Goal: Task Accomplishment & Management: Complete application form

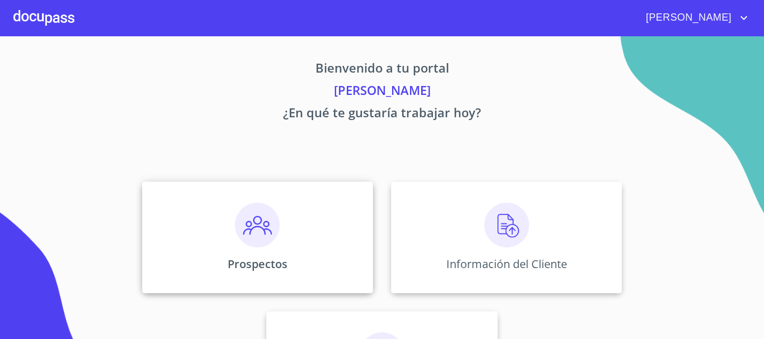
click at [244, 243] on img at bounding box center [257, 225] width 45 height 45
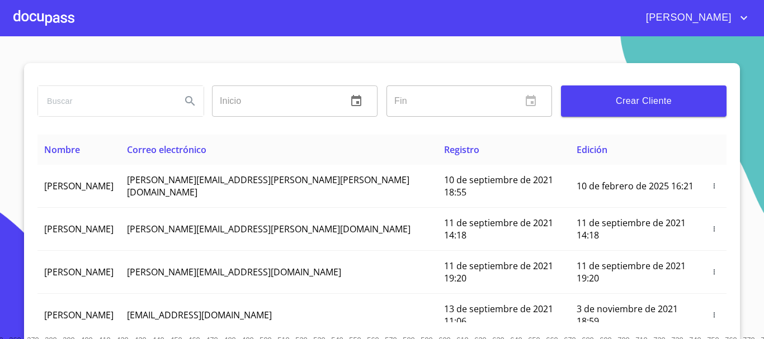
click at [629, 98] on span "Crear Cliente" at bounding box center [644, 101] width 148 height 16
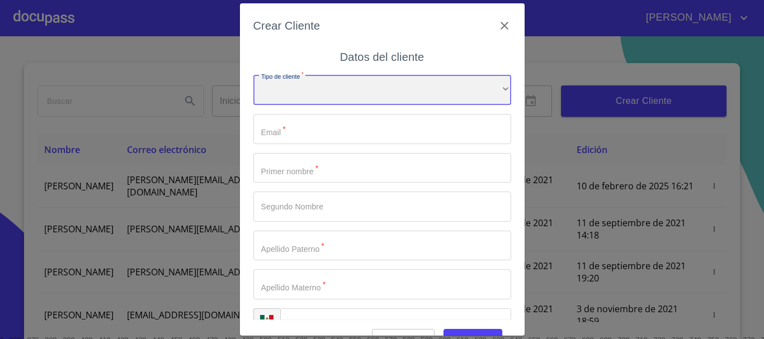
click at [356, 96] on div "​" at bounding box center [382, 90] width 258 height 30
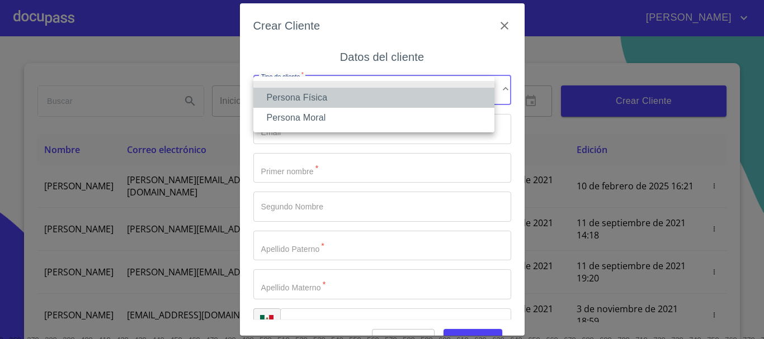
click at [318, 98] on li "Persona Física" at bounding box center [373, 98] width 241 height 20
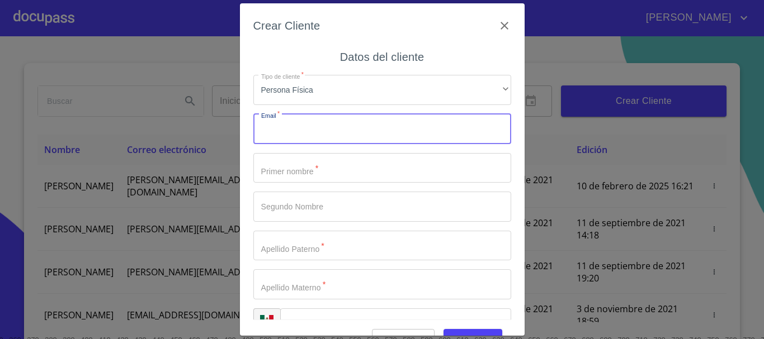
click at [325, 122] on input "Tipo de cliente   *" at bounding box center [382, 129] width 258 height 30
type input "chiraniyov@gmail.com"
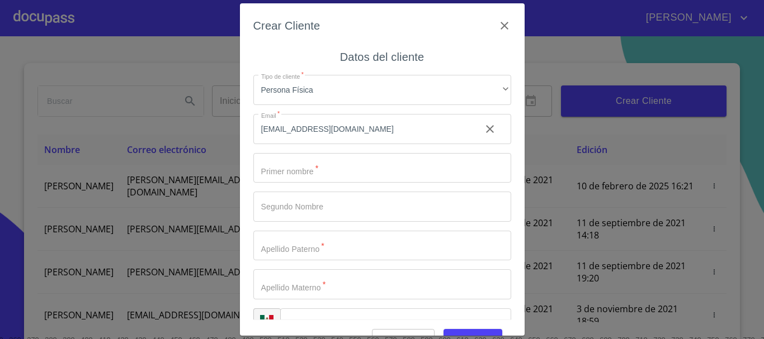
click at [290, 151] on div "Tipo de cliente   * Persona Física ​ Email   * chiraniyov@gmail.com ​ Primer no…" at bounding box center [382, 207] width 258 height 282
click at [287, 169] on input "Tipo de cliente   *" at bounding box center [382, 168] width 258 height 30
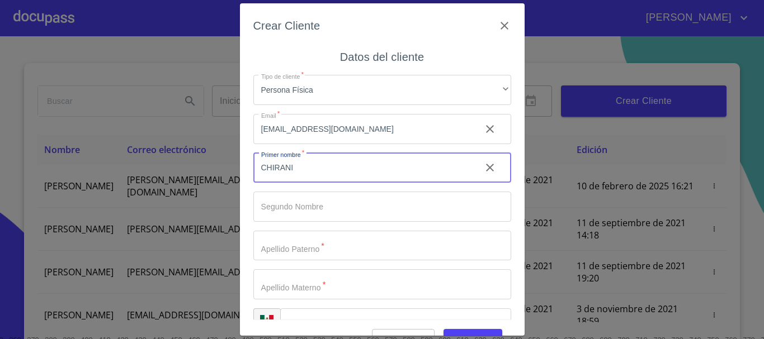
type input "CHIRANI"
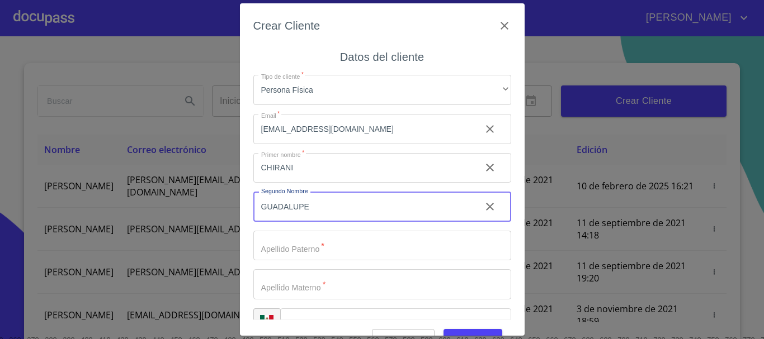
type input "GUADALUPE"
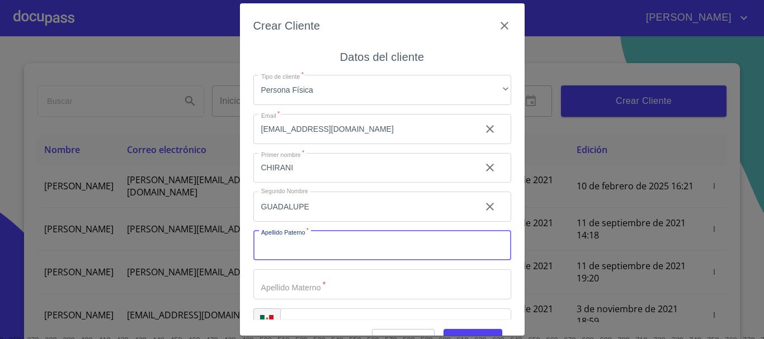
click at [309, 258] on input "Tipo de cliente   *" at bounding box center [382, 246] width 258 height 30
type input "YOVANI"
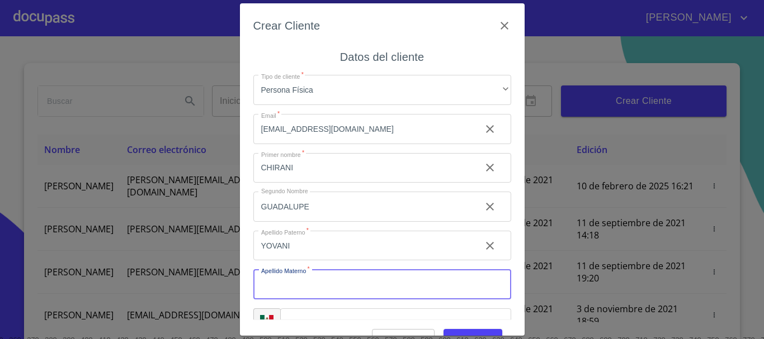
click at [317, 286] on input "Tipo de cliente   *" at bounding box center [382, 285] width 258 height 30
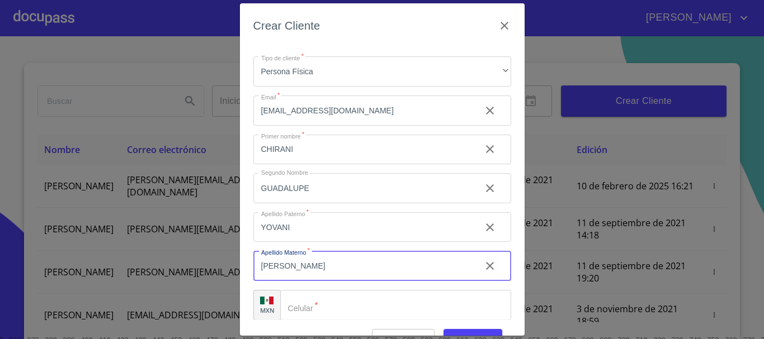
scroll to position [28, 0]
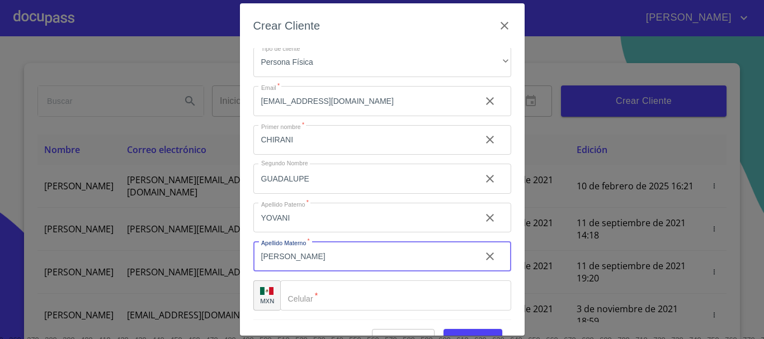
type input "[PERSON_NAME]"
click at [352, 303] on input "Tipo de cliente   *" at bounding box center [395, 296] width 231 height 30
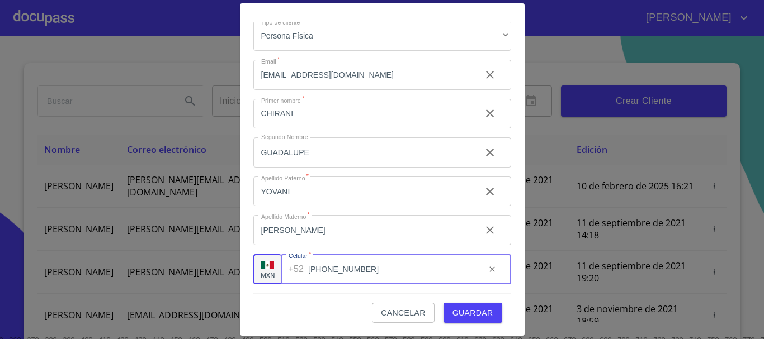
scroll to position [27, 0]
type input "3"
type input "[PHONE_NUMBER]"
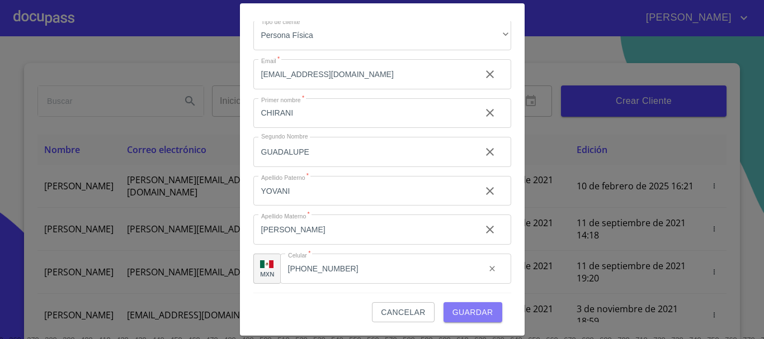
click at [475, 314] on span "Guardar" at bounding box center [472, 313] width 41 height 14
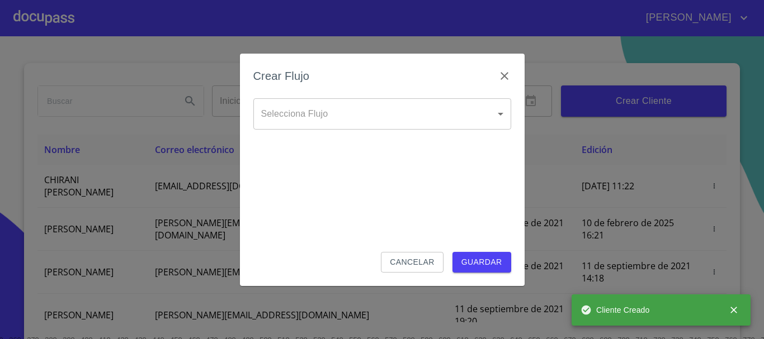
click at [393, 101] on body "OMAR Inicio ​ Fin ​ Crear Cliente Nombre Correo electrónico Registro Edición CH…" at bounding box center [382, 169] width 764 height 339
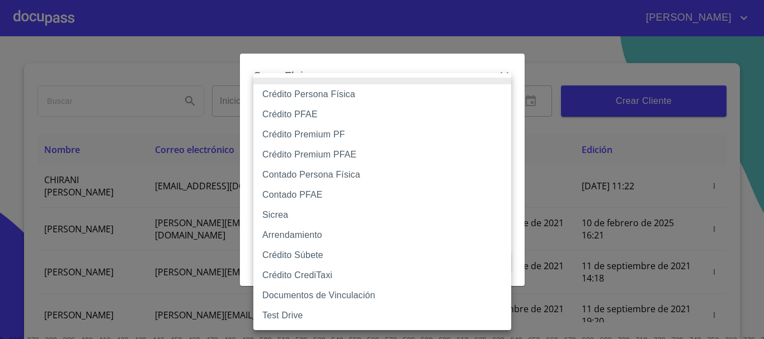
click at [315, 108] on li "Crédito PFAE" at bounding box center [382, 115] width 258 height 20
type input "60bfa0150d9865ccc24afd7c"
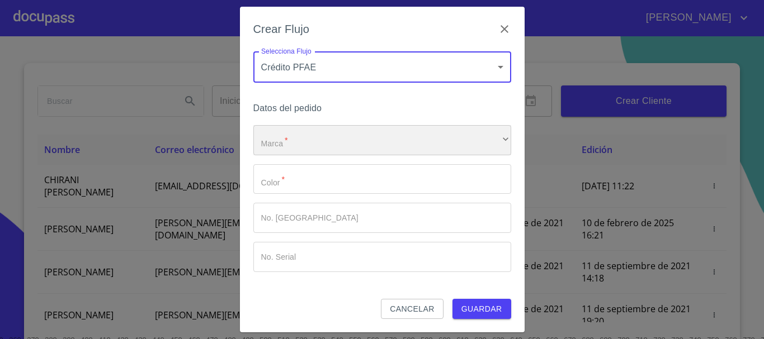
click at [298, 144] on div "​" at bounding box center [382, 140] width 258 height 30
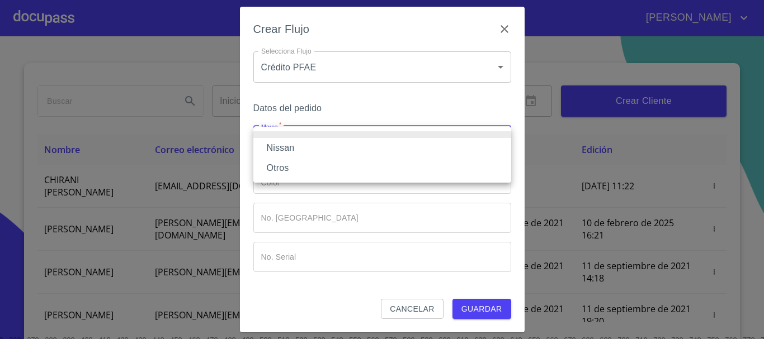
click at [290, 159] on li "Otros" at bounding box center [382, 168] width 258 height 20
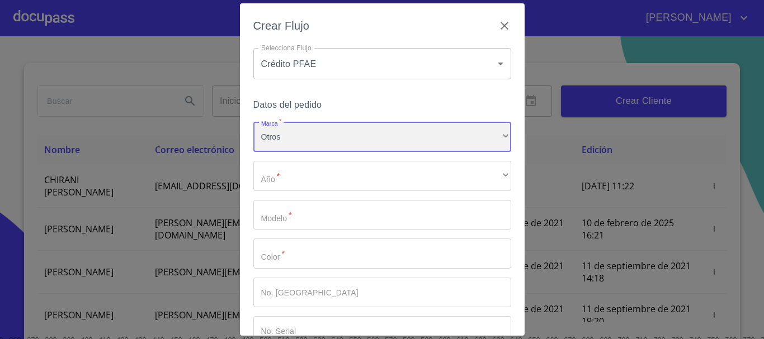
click at [305, 143] on div "Otros" at bounding box center [382, 137] width 258 height 30
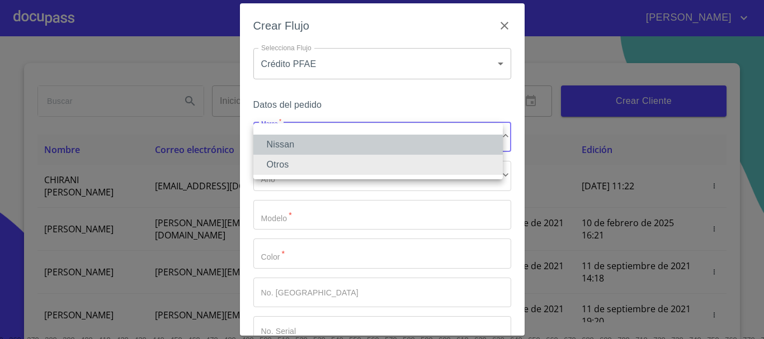
click at [299, 142] on li "Nissan" at bounding box center [377, 145] width 249 height 20
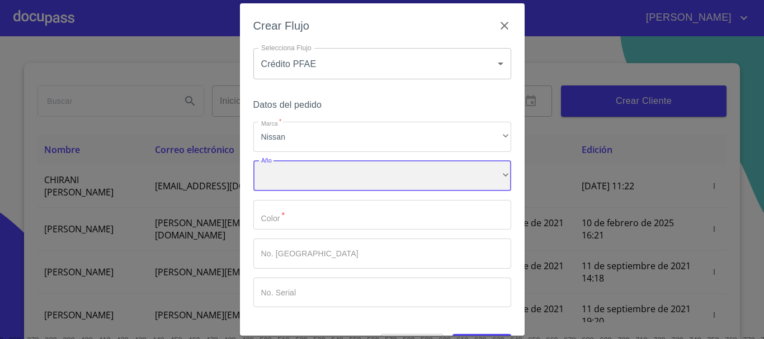
click at [275, 174] on div "​" at bounding box center [382, 176] width 258 height 30
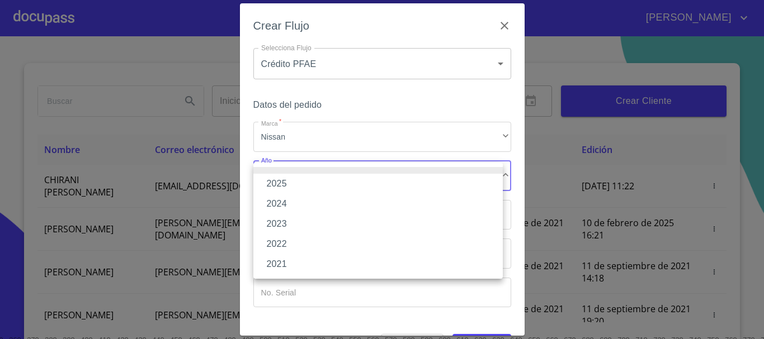
click at [276, 182] on li "2025" at bounding box center [377, 184] width 249 height 20
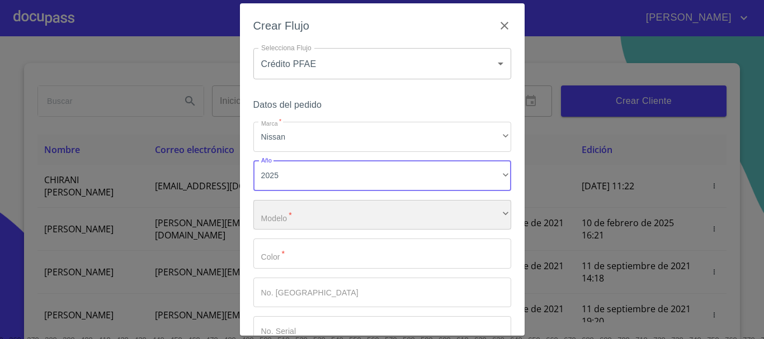
click at [301, 216] on div "​" at bounding box center [382, 215] width 258 height 30
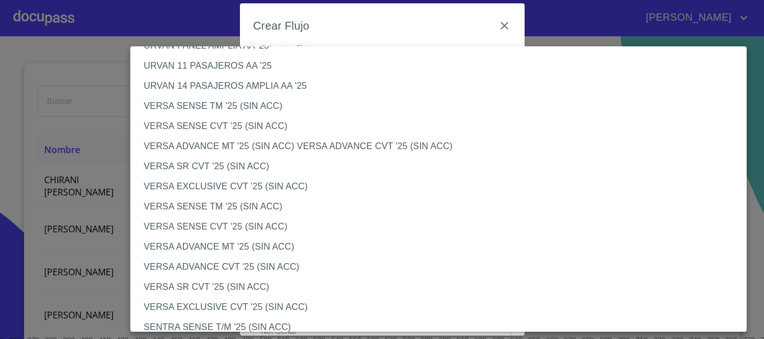
scroll to position [447, 0]
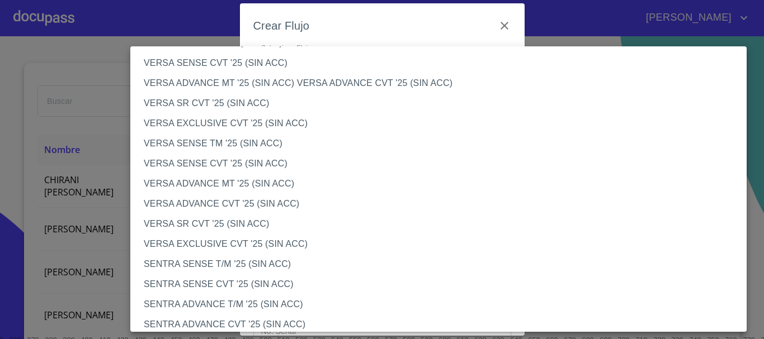
click at [187, 197] on li "VERSA ADVANCE CVT '25 (SIN ACC)" at bounding box center [442, 204] width 625 height 20
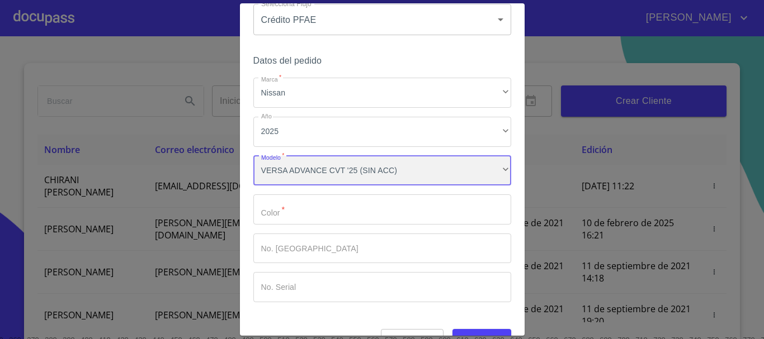
scroll to position [72, 0]
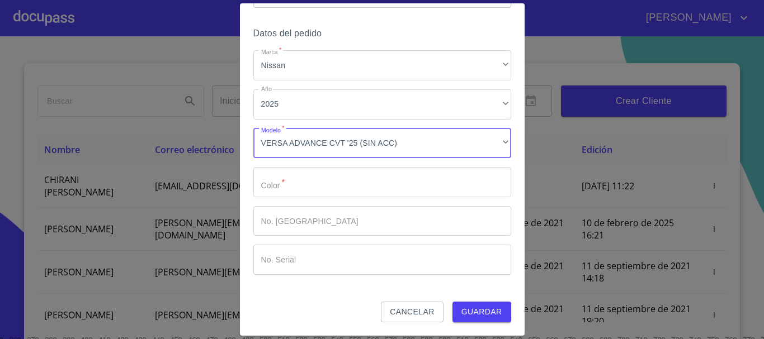
click at [306, 187] on input "Marca   *" at bounding box center [382, 182] width 258 height 30
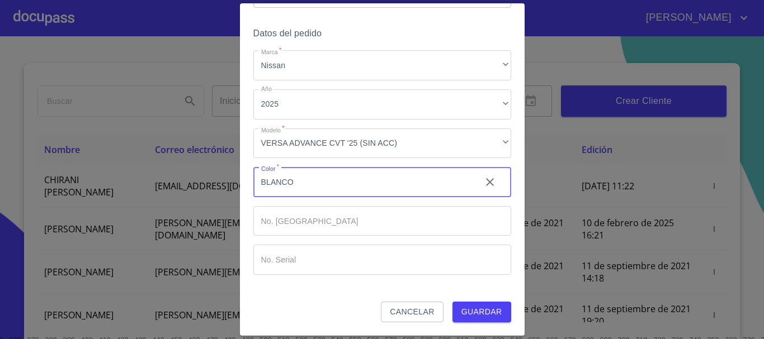
type input "BLANCO"
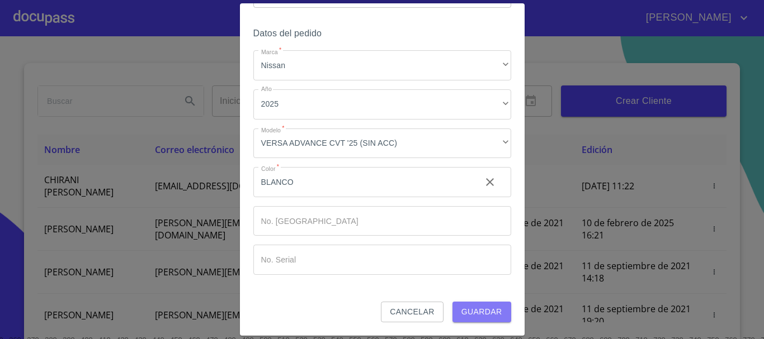
click at [470, 310] on span "Guardar" at bounding box center [481, 312] width 41 height 14
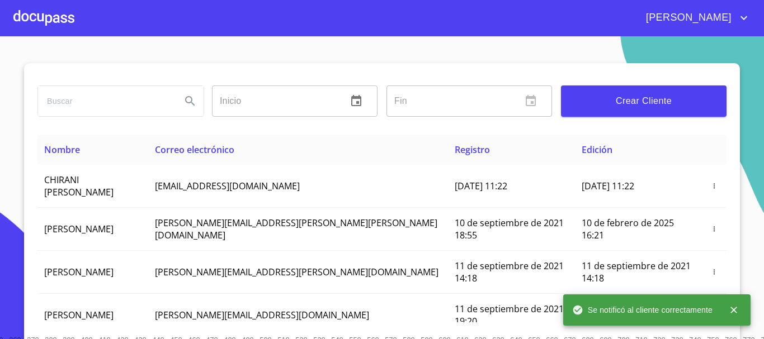
click at [49, 20] on div at bounding box center [43, 18] width 61 height 36
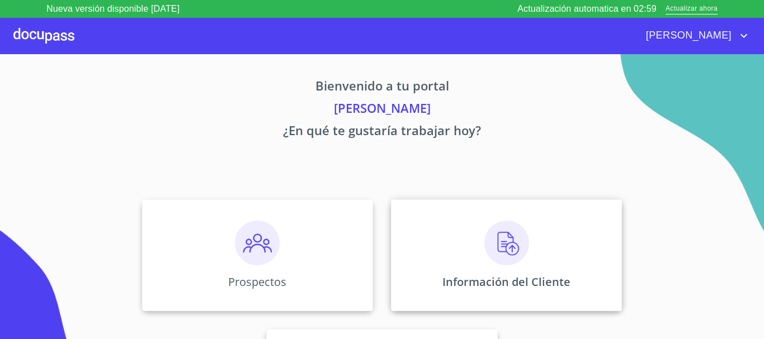
click at [484, 246] on img at bounding box center [506, 243] width 45 height 45
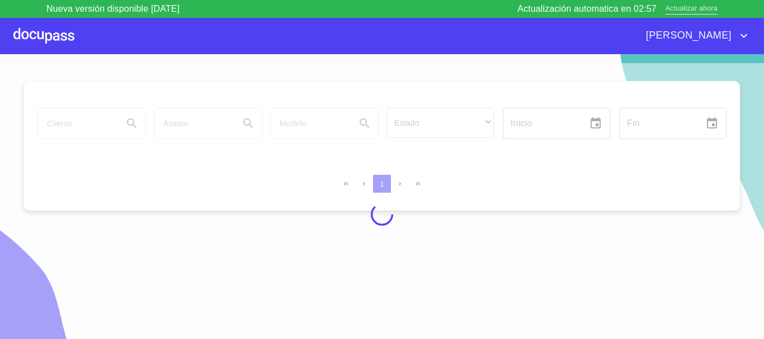
click at [694, 8] on span "Actualizar ahora" at bounding box center [691, 9] width 52 height 12
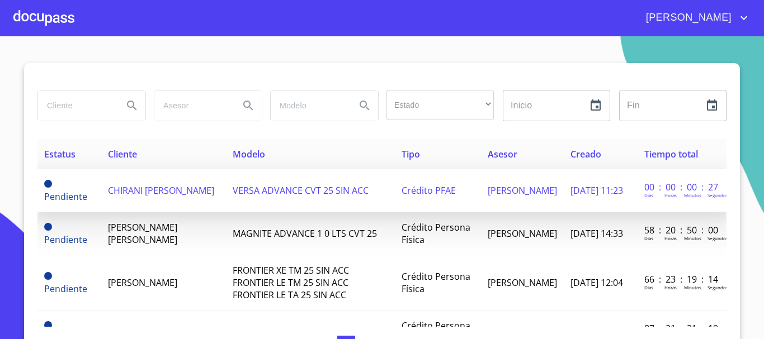
click at [171, 193] on span "CHIRANI [PERSON_NAME]" at bounding box center [161, 191] width 106 height 12
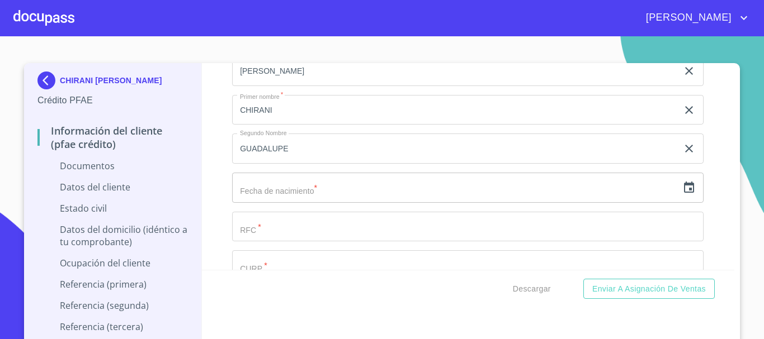
scroll to position [1454, 0]
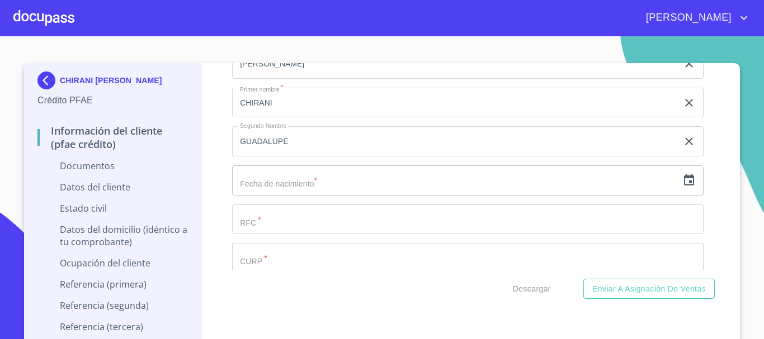
click at [684, 177] on icon "button" at bounding box center [689, 179] width 10 height 11
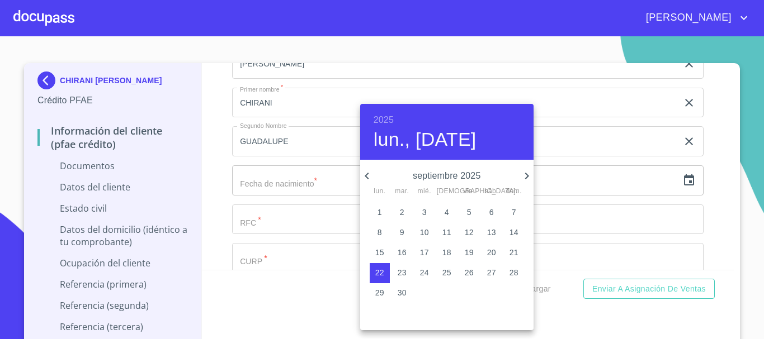
click at [384, 117] on h6 "2025" at bounding box center [384, 120] width 20 height 16
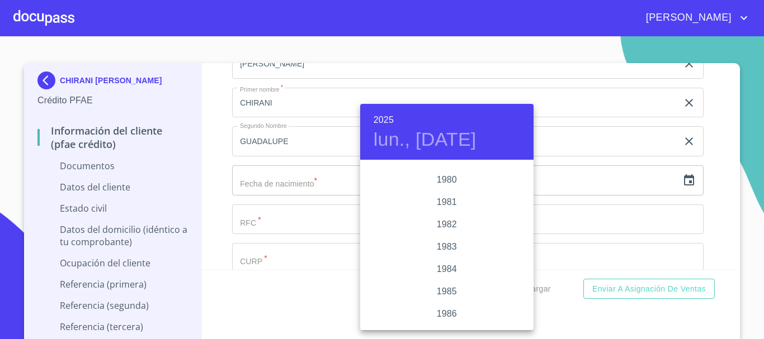
scroll to position [1275, 0]
click at [449, 221] on div "1984" at bounding box center [446, 217] width 173 height 22
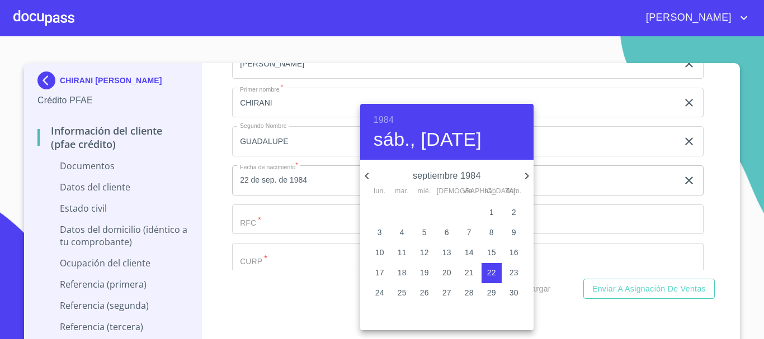
click at [526, 174] on icon "button" at bounding box center [527, 176] width 4 height 7
click at [408, 268] on span "20" at bounding box center [402, 272] width 20 height 11
type input "20 de nov. de 1984"
click at [286, 218] on div at bounding box center [382, 169] width 764 height 339
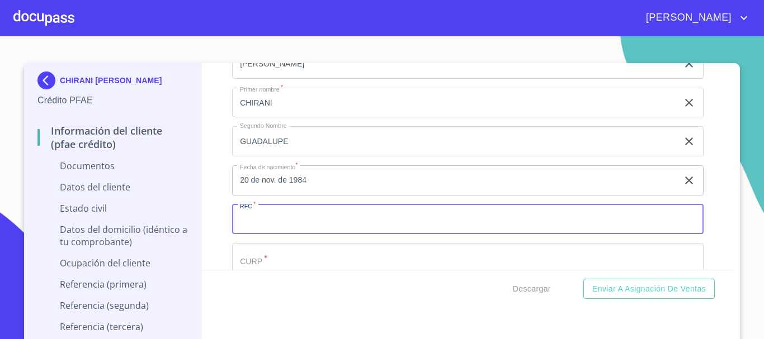
click at [286, 218] on input "Documento de identificación.   *" at bounding box center [467, 220] width 471 height 30
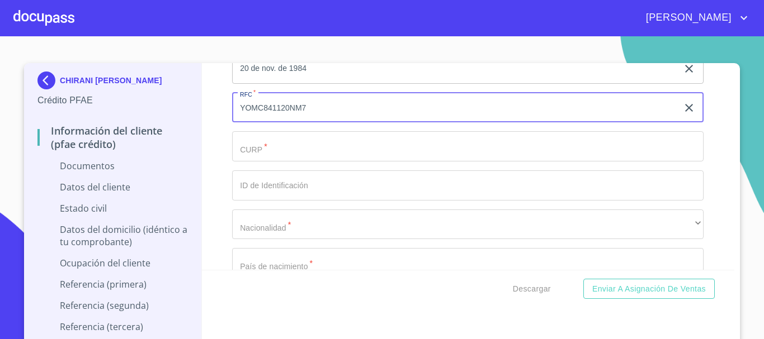
type input "YOMC841120NM7"
click at [285, 144] on input "Documento de identificación.   *" at bounding box center [467, 146] width 471 height 30
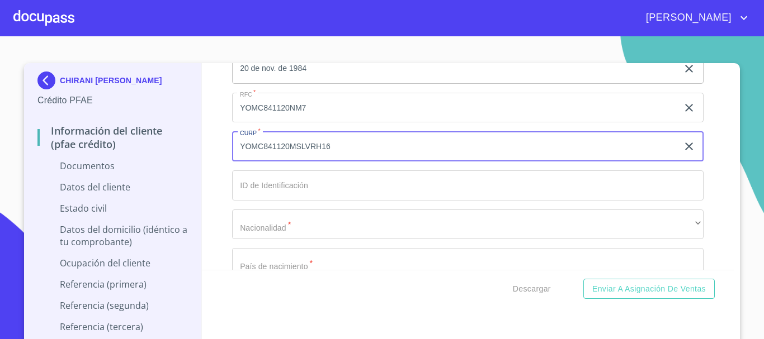
type input "YOMC841120MSLVRH16"
click at [309, 189] on input "Documento de identificación.   *" at bounding box center [467, 186] width 471 height 30
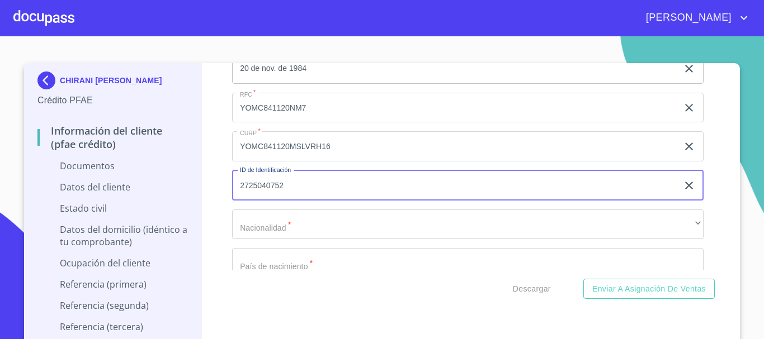
type input "2725040752"
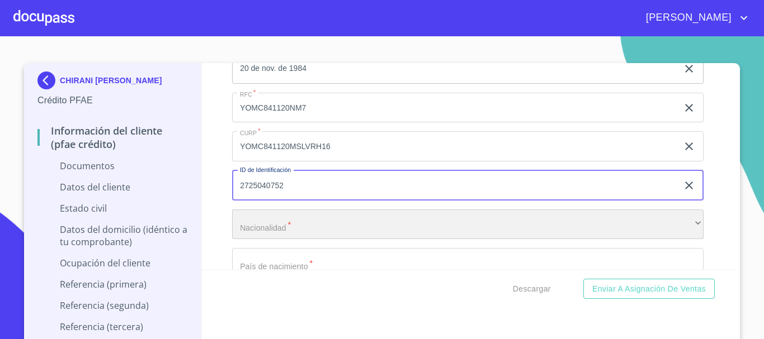
click at [287, 225] on div "​" at bounding box center [467, 225] width 471 height 30
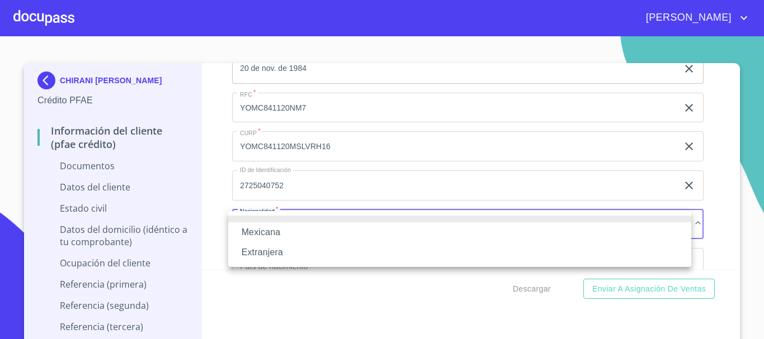
click at [292, 227] on li "Mexicana" at bounding box center [459, 233] width 463 height 20
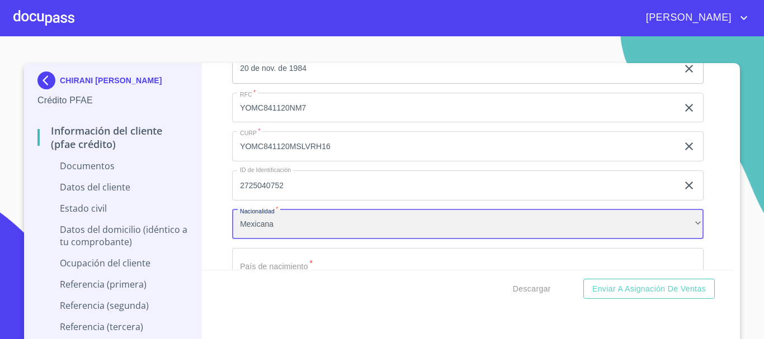
scroll to position [1622, 0]
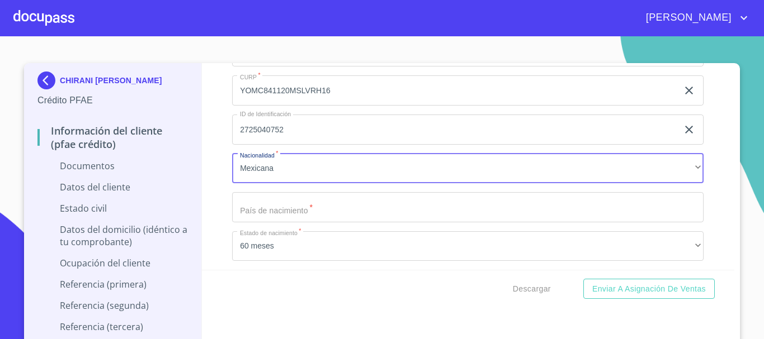
click at [282, 214] on input "Documento de identificación.   *" at bounding box center [467, 207] width 471 height 30
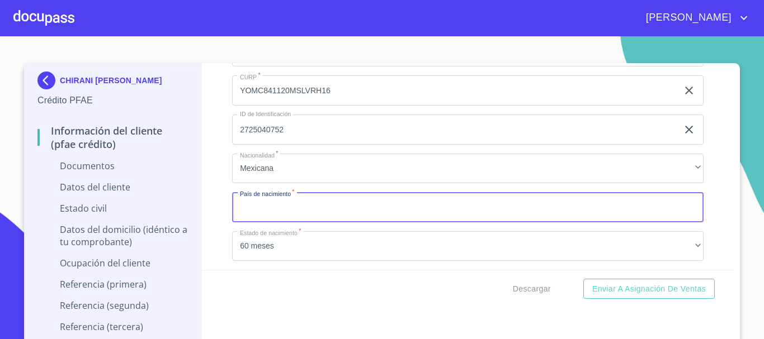
click at [257, 204] on input "Documento de identificación.   *" at bounding box center [467, 207] width 471 height 30
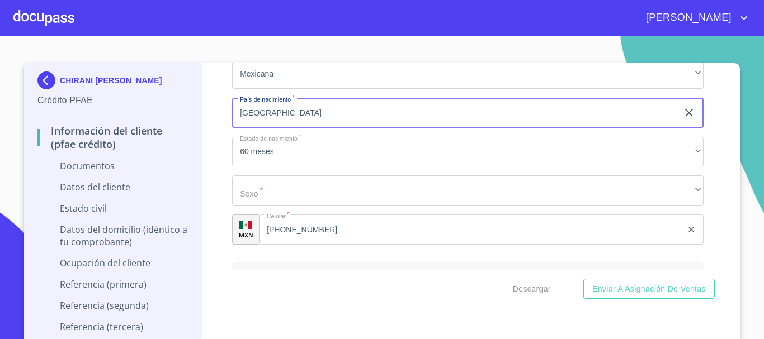
scroll to position [1734, 0]
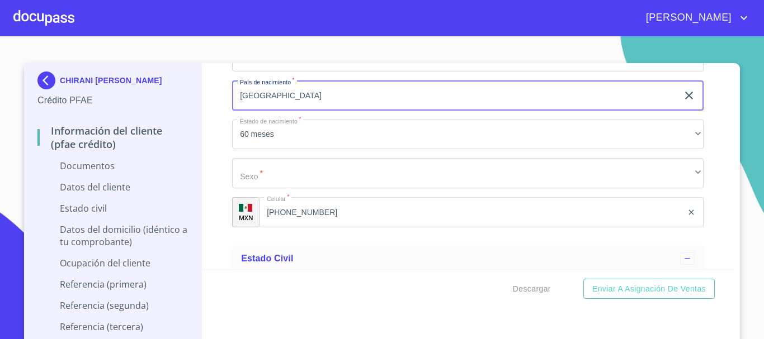
type input "[GEOGRAPHIC_DATA]"
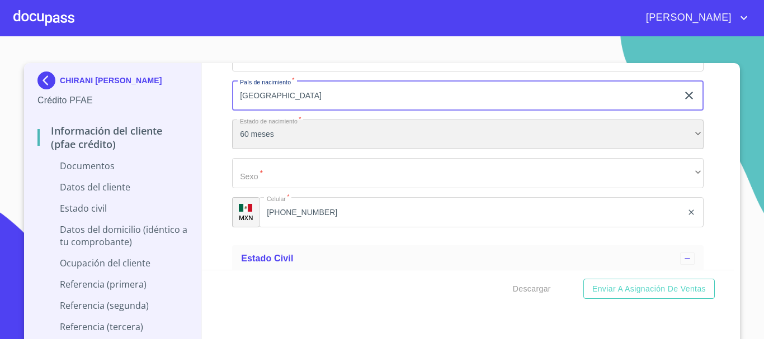
click at [290, 139] on div "60 meses" at bounding box center [467, 135] width 471 height 30
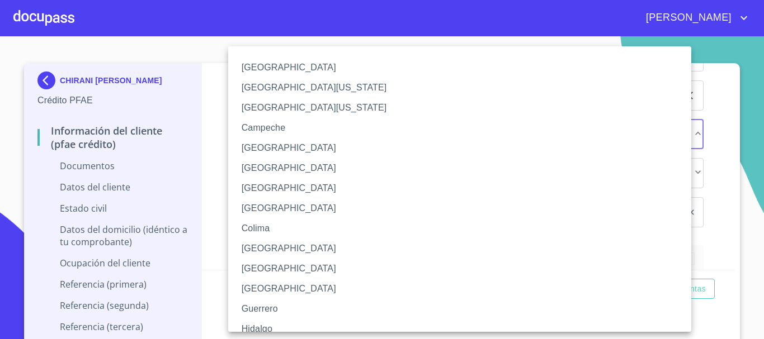
scroll to position [112, 0]
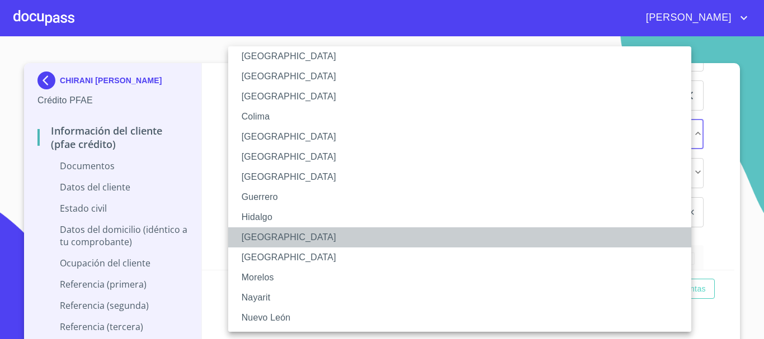
click at [278, 239] on li "[GEOGRAPHIC_DATA]" at bounding box center [463, 238] width 471 height 20
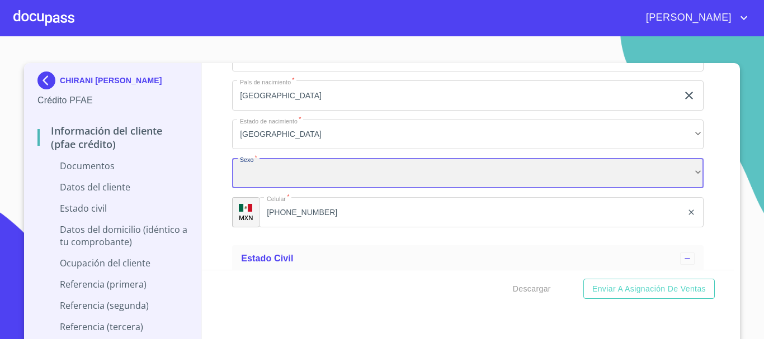
click at [255, 164] on div "​" at bounding box center [467, 173] width 471 height 30
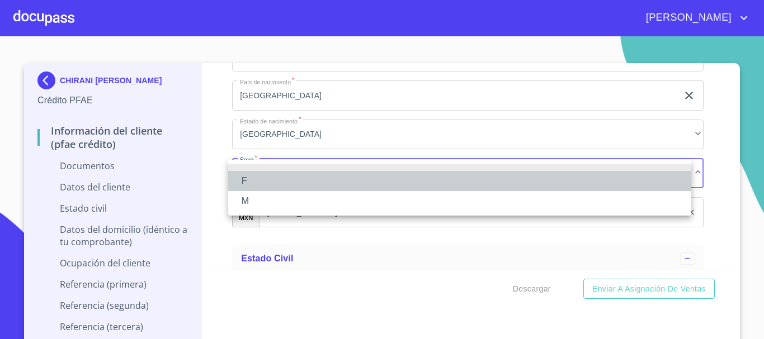
click at [274, 181] on li "F" at bounding box center [459, 181] width 463 height 20
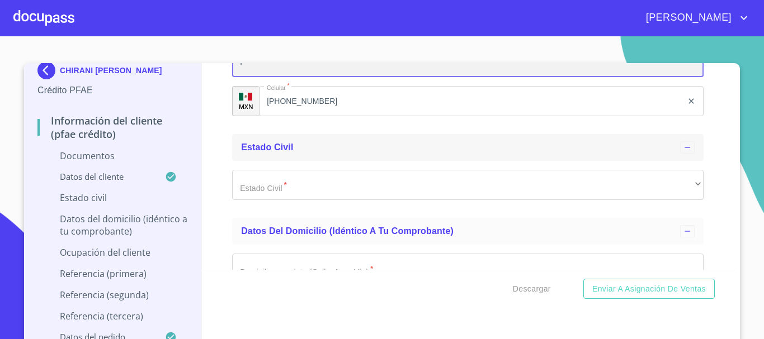
scroll to position [1845, 0]
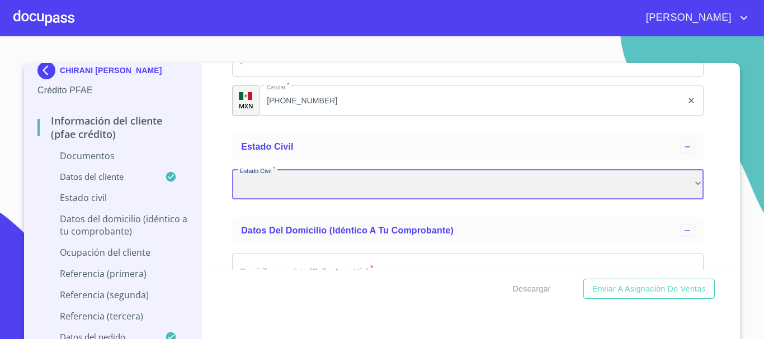
click at [277, 196] on div "​" at bounding box center [467, 184] width 471 height 30
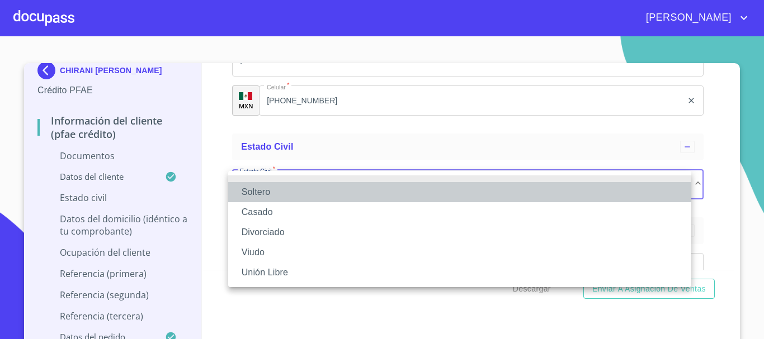
click at [276, 195] on li "Soltero" at bounding box center [459, 192] width 463 height 20
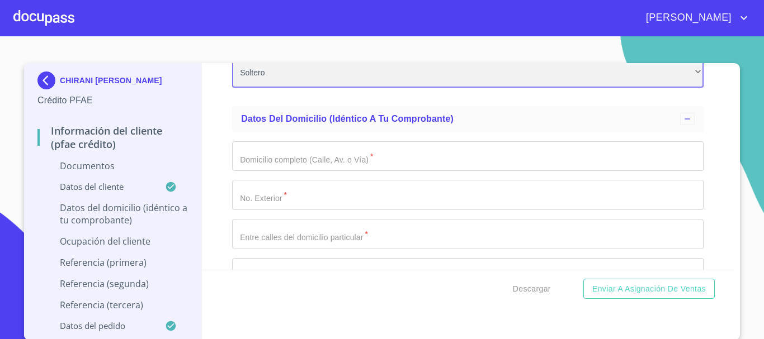
scroll to position [0, 0]
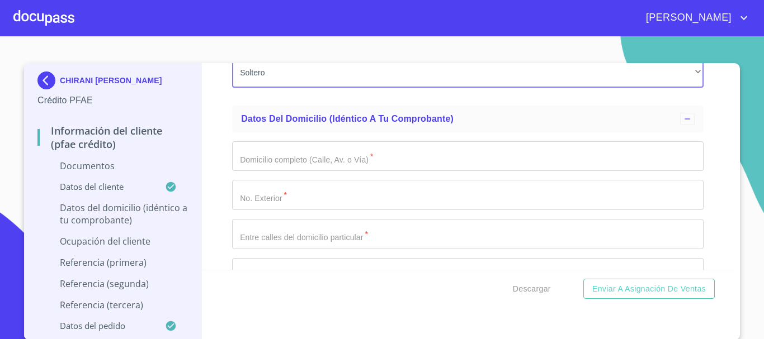
click at [296, 163] on input "Documento de identificación.   *" at bounding box center [467, 156] width 471 height 30
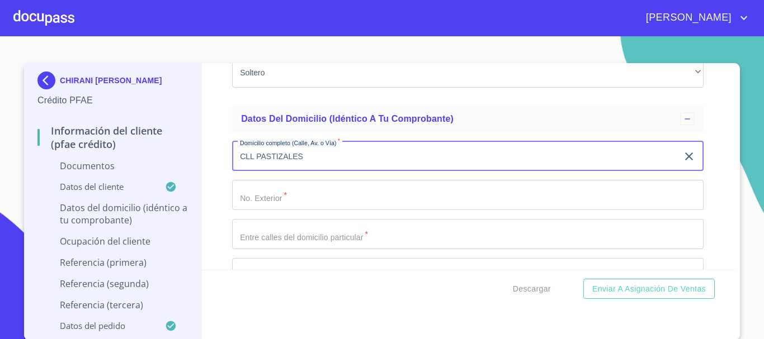
type input "CLL PASTIZALES"
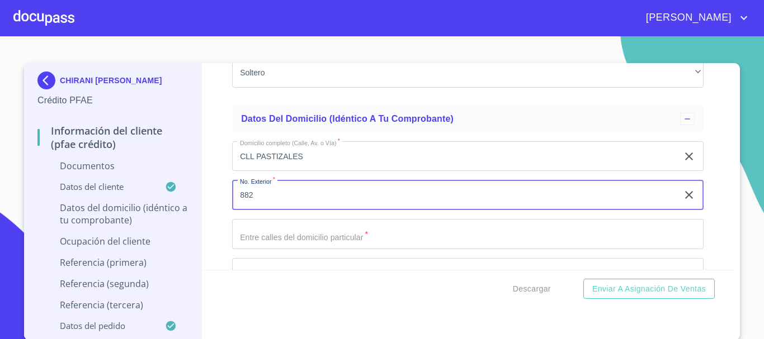
type input "882"
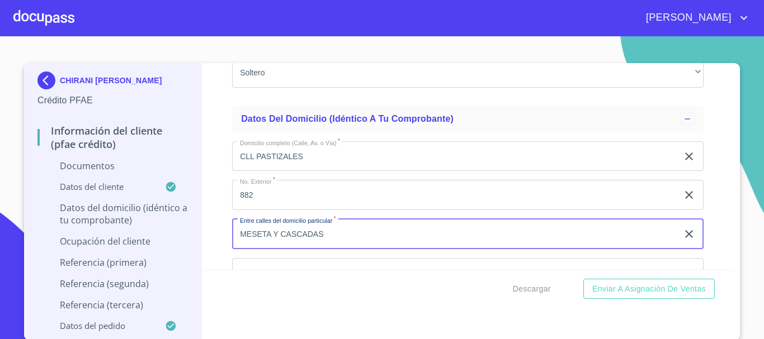
type input "MESETA Y CASCADAS"
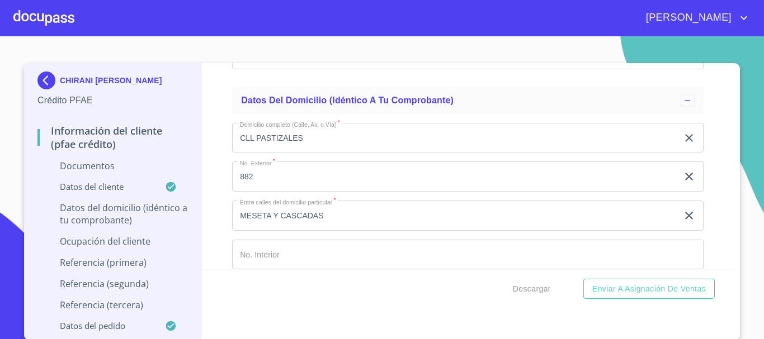
scroll to position [2103, 0]
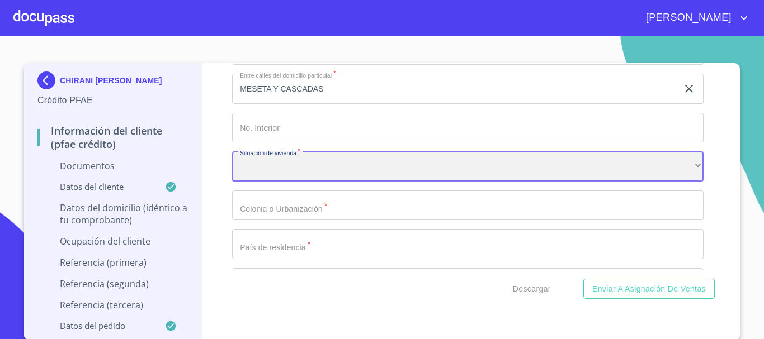
click at [296, 163] on div "​" at bounding box center [467, 167] width 471 height 30
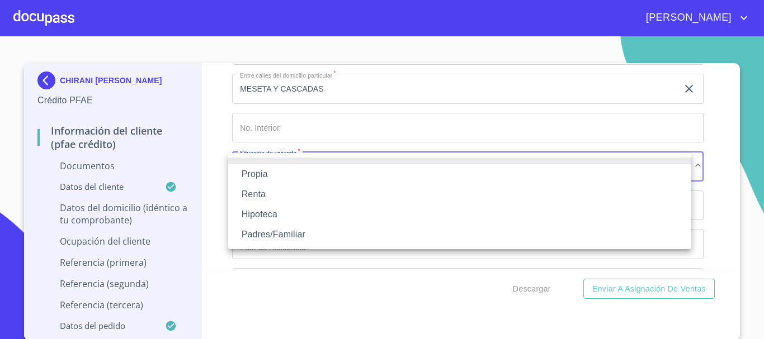
click at [296, 173] on li "Propia" at bounding box center [459, 174] width 463 height 20
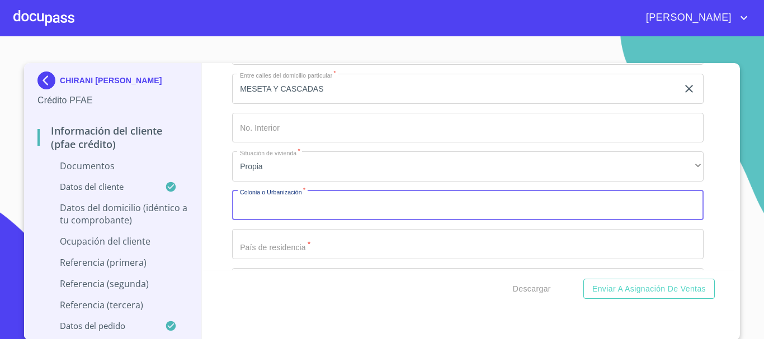
click at [261, 204] on input "Documento de identificación.   *" at bounding box center [467, 206] width 471 height 30
type input "TEPATITLAN"
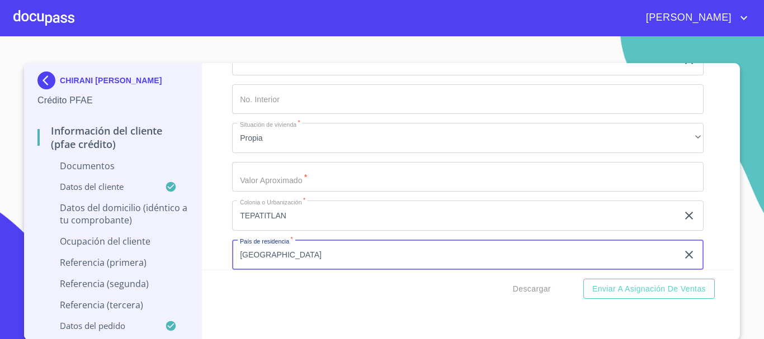
type input "[GEOGRAPHIC_DATA]"
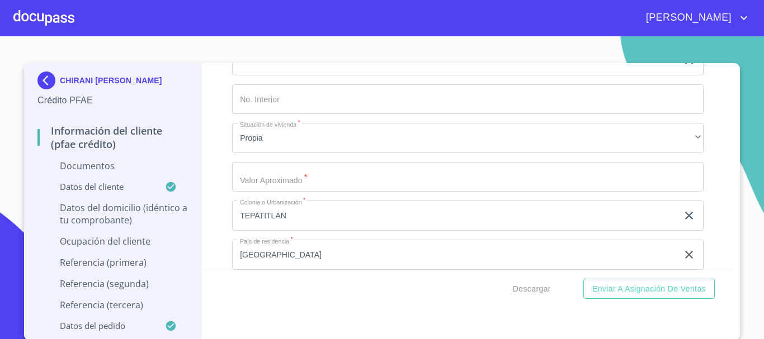
scroll to position [2259, 0]
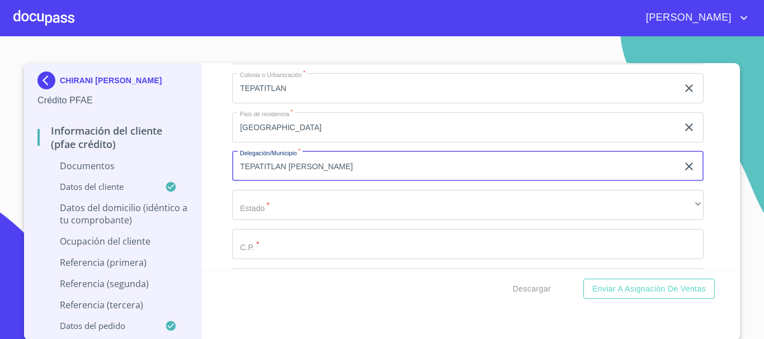
type input "TEPATITLAN [PERSON_NAME]"
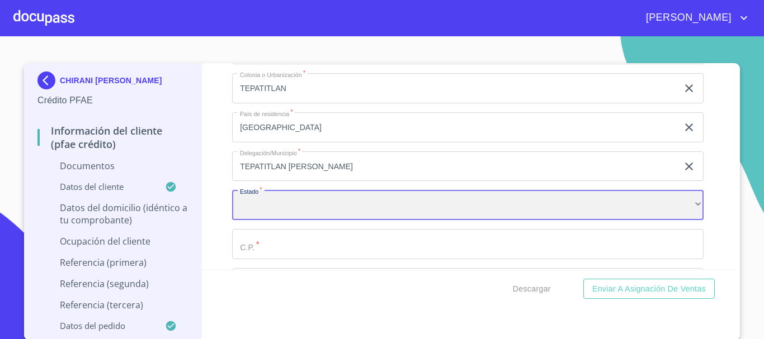
click at [261, 204] on div "​" at bounding box center [467, 205] width 471 height 30
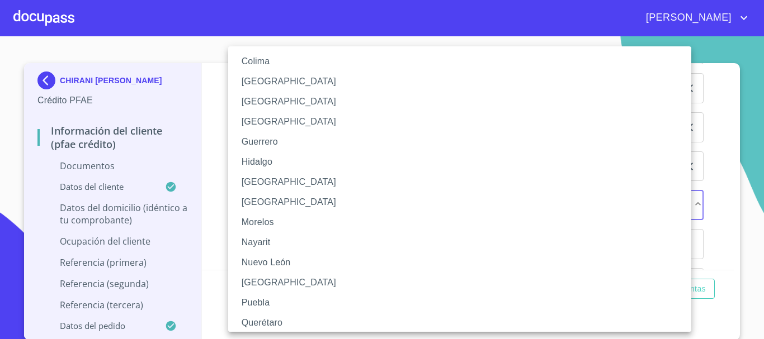
scroll to position [168, 0]
click at [255, 180] on li "[GEOGRAPHIC_DATA]" at bounding box center [463, 182] width 471 height 20
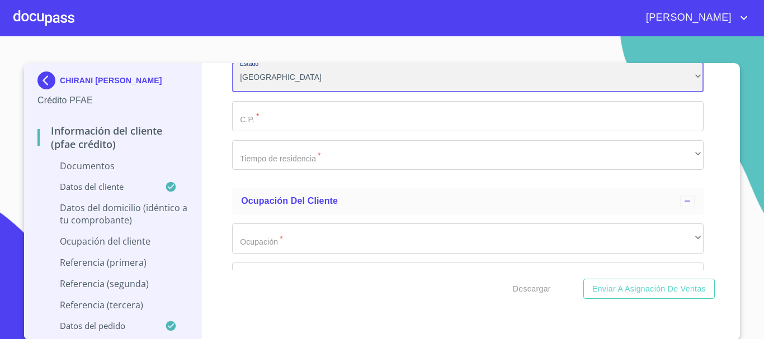
scroll to position [2371, 0]
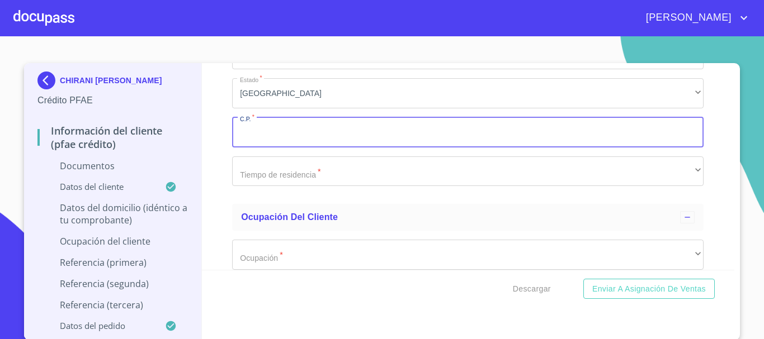
click at [276, 144] on input "Documento de identificación.   *" at bounding box center [467, 132] width 471 height 30
type input "47600"
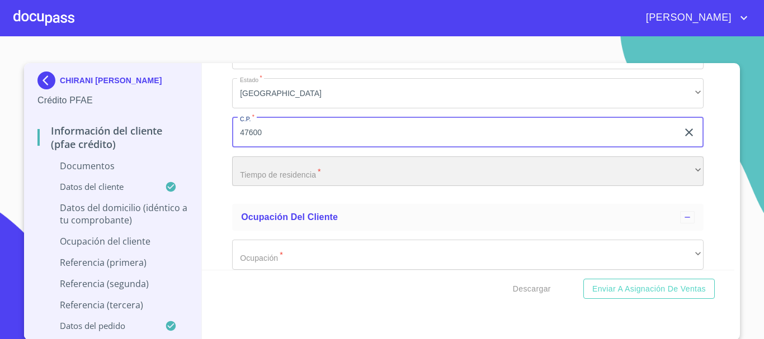
click at [277, 171] on div "​" at bounding box center [467, 172] width 471 height 30
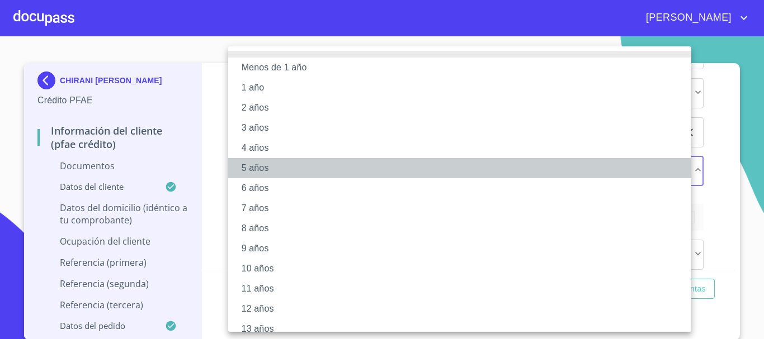
click at [257, 166] on li "5 años" at bounding box center [463, 168] width 471 height 20
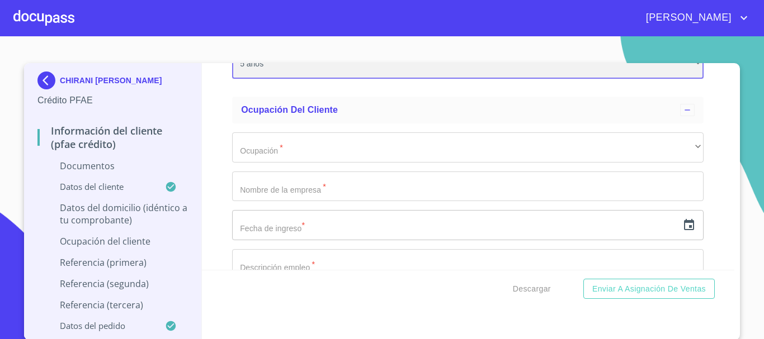
scroll to position [2482, 0]
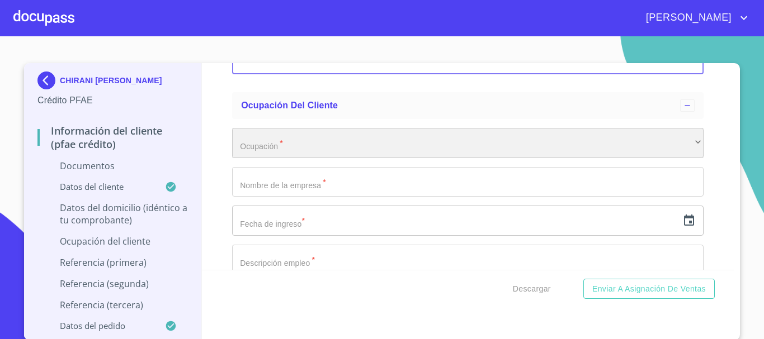
click at [286, 139] on div "​" at bounding box center [467, 143] width 471 height 30
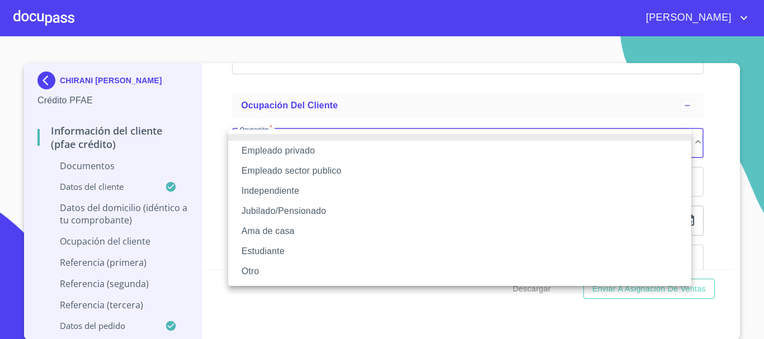
click at [297, 183] on li "Independiente" at bounding box center [459, 191] width 463 height 20
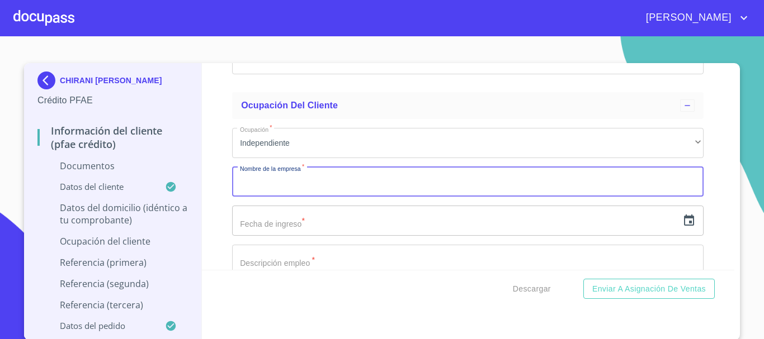
click at [322, 178] on input "Documento de identificación.   *" at bounding box center [467, 182] width 471 height 30
type input "COMPRA Y VENTA DE TRACTO - CAMIONES CHIRANI"
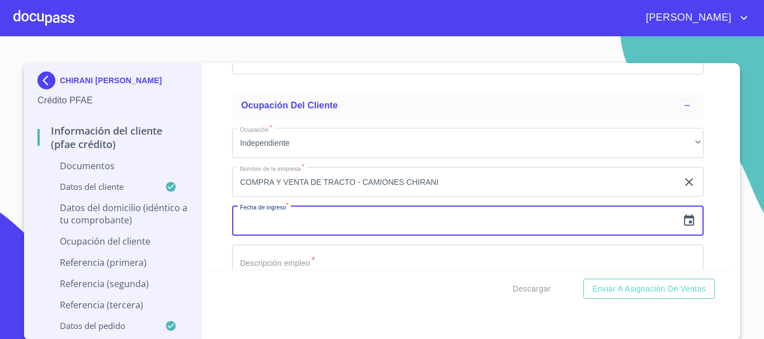
click at [684, 216] on icon "button" at bounding box center [689, 220] width 10 height 11
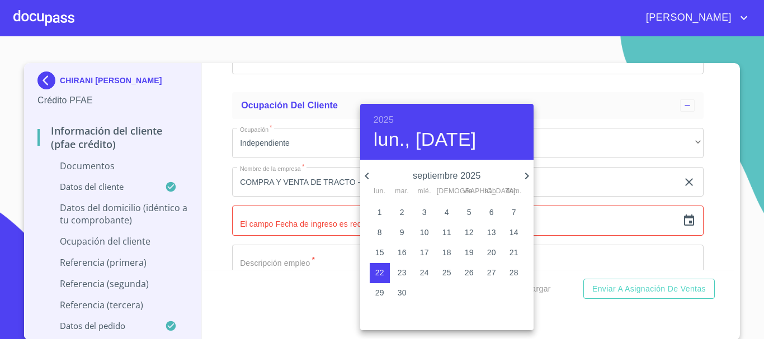
click at [374, 117] on h6 "2025" at bounding box center [384, 120] width 20 height 16
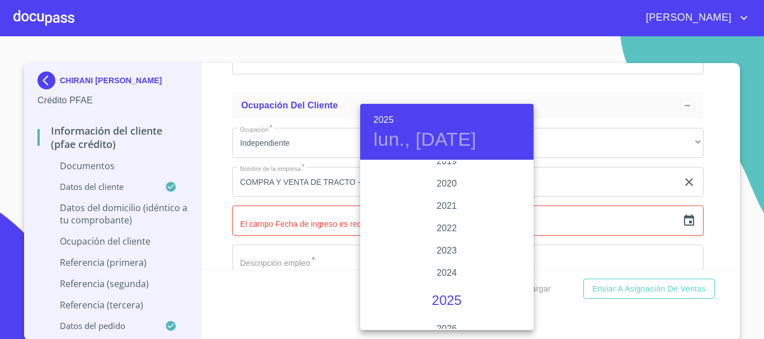
scroll to position [2058, 0]
click at [447, 216] on div "2019" at bounding box center [446, 217] width 173 height 22
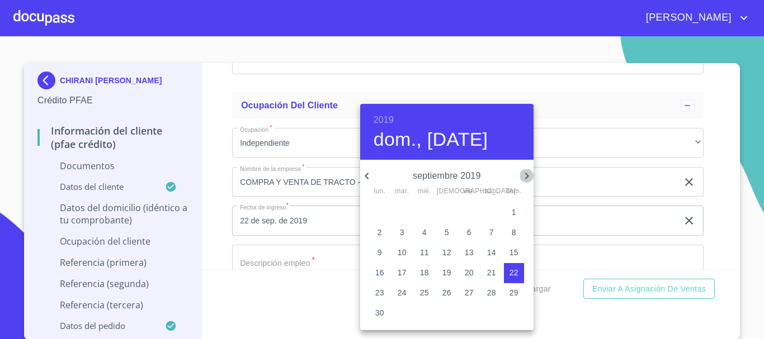
click at [523, 176] on icon "button" at bounding box center [526, 175] width 13 height 13
click at [525, 177] on icon "button" at bounding box center [526, 175] width 13 height 13
click at [466, 213] on span "1" at bounding box center [469, 212] width 20 height 11
type input "1 de nov. de 2019"
click at [396, 206] on div "29" at bounding box center [402, 213] width 22 height 20
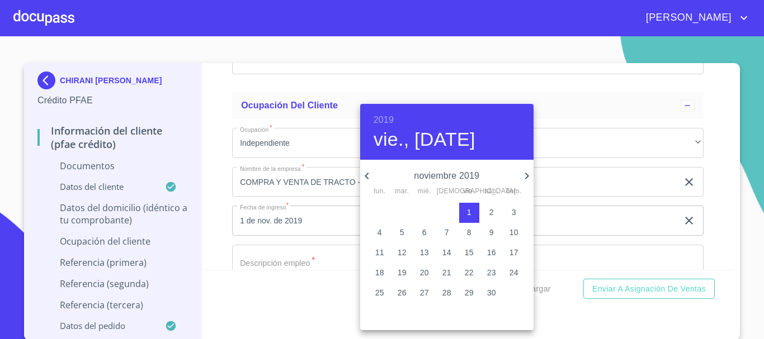
click at [318, 223] on div at bounding box center [382, 169] width 764 height 339
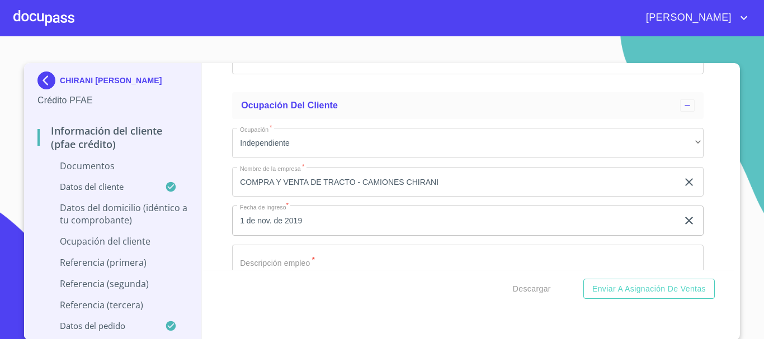
click at [303, 260] on input "Documento de identificación.   *" at bounding box center [467, 260] width 471 height 30
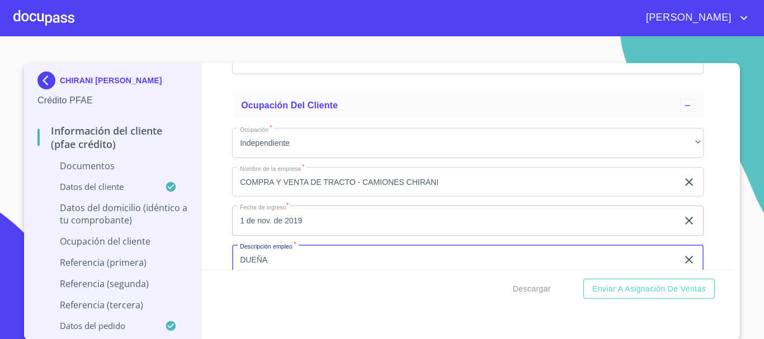
type input "DUEÑA"
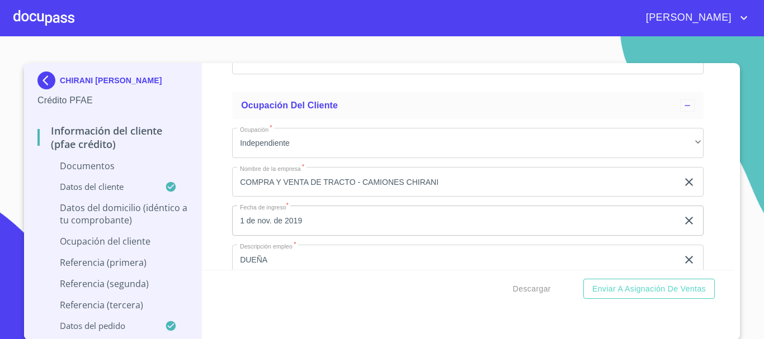
scroll to position [2615, 0]
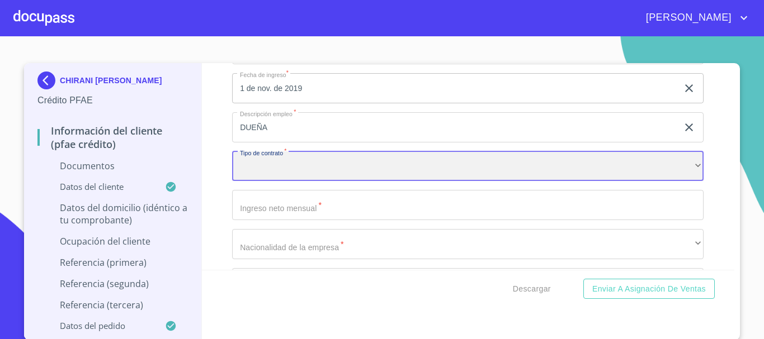
click at [287, 164] on div "​" at bounding box center [467, 167] width 471 height 30
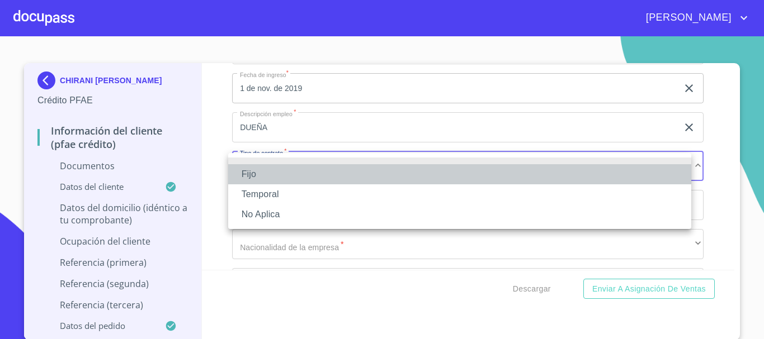
click at [253, 172] on li "Fijo" at bounding box center [459, 174] width 463 height 20
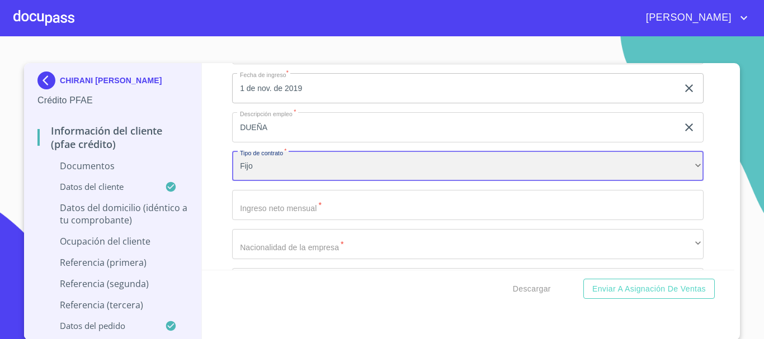
click at [282, 158] on div "Fijo" at bounding box center [467, 167] width 471 height 30
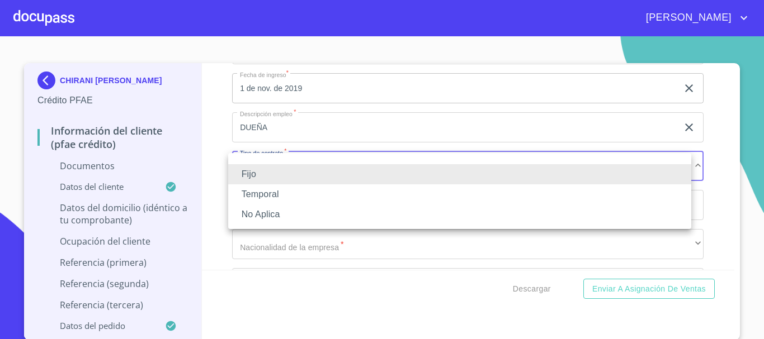
click at [273, 218] on li "No Aplica" at bounding box center [459, 215] width 463 height 20
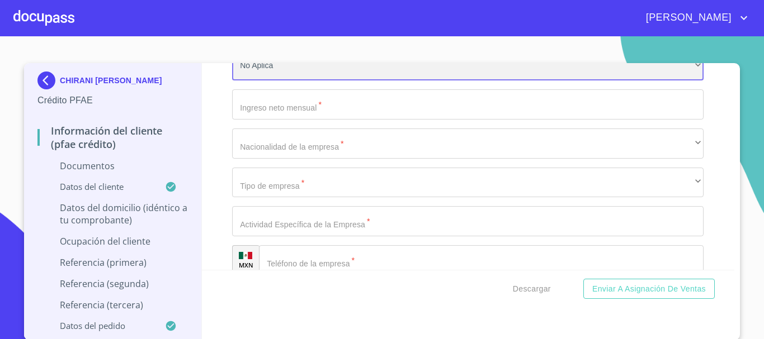
scroll to position [2727, 0]
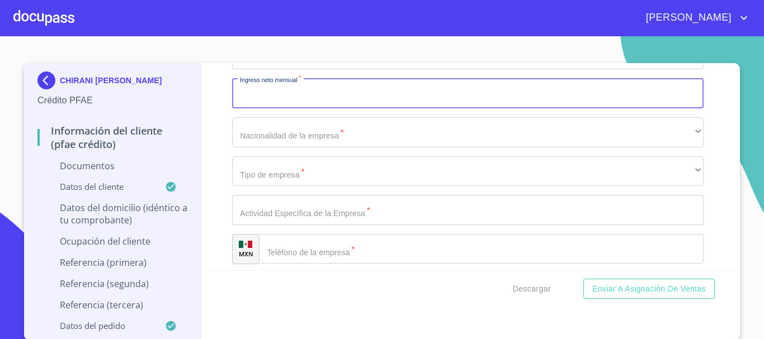
click at [250, 82] on input "Documento de identificación.   *" at bounding box center [467, 93] width 471 height 30
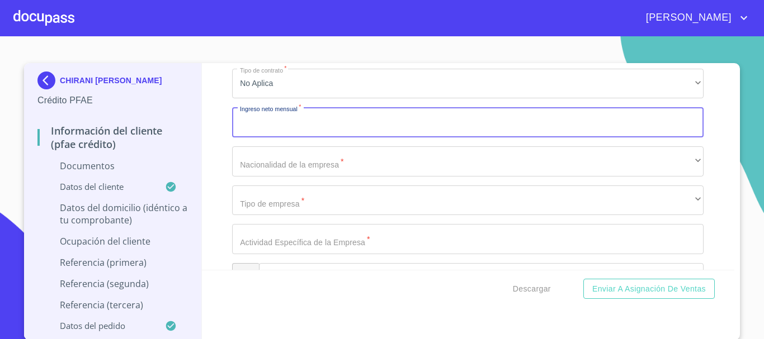
scroll to position [2671, 0]
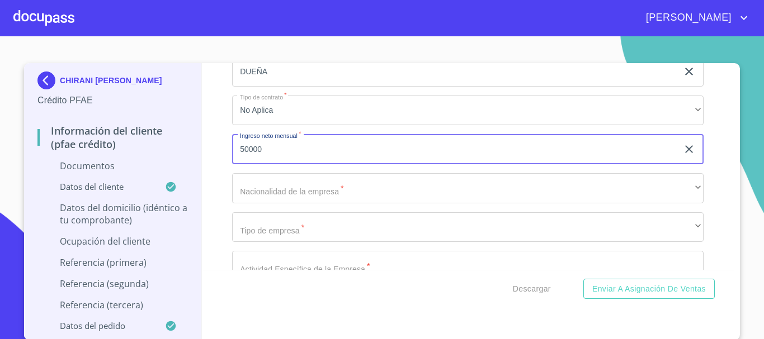
type input "50000"
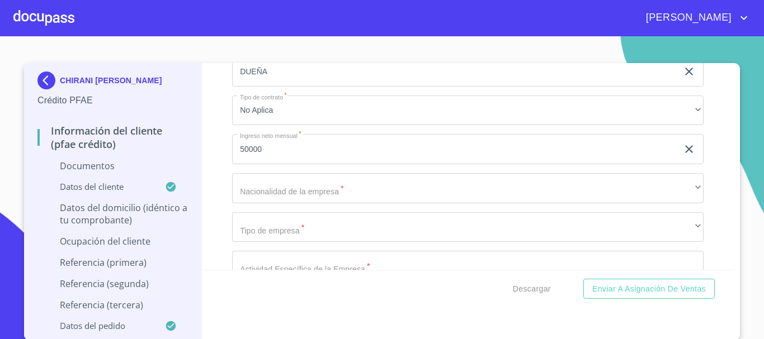
click at [221, 139] on div "Información del cliente (PFAE crédito) Documentos Documento de identificación. …" at bounding box center [468, 166] width 533 height 207
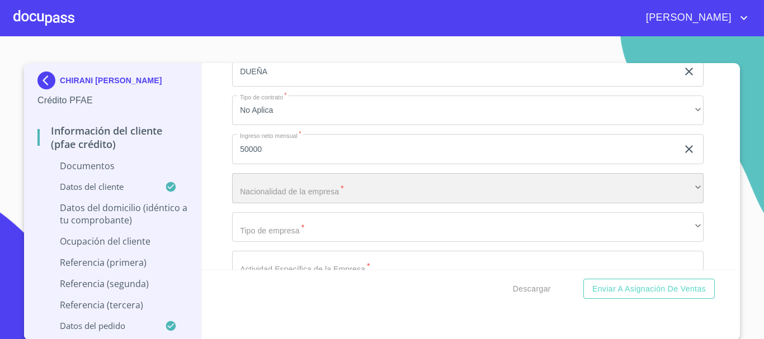
click at [299, 191] on div "​" at bounding box center [467, 188] width 471 height 30
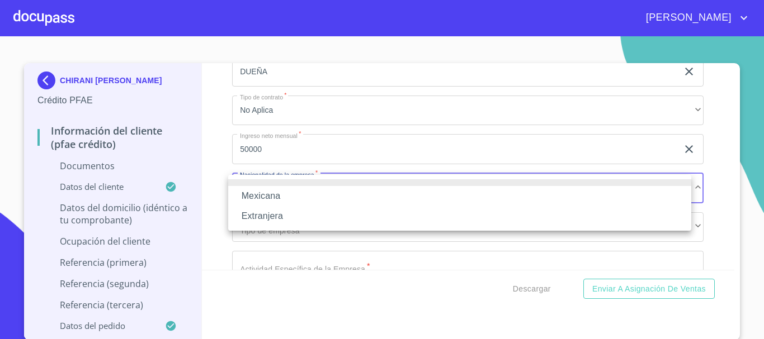
click at [298, 190] on li "Mexicana" at bounding box center [459, 196] width 463 height 20
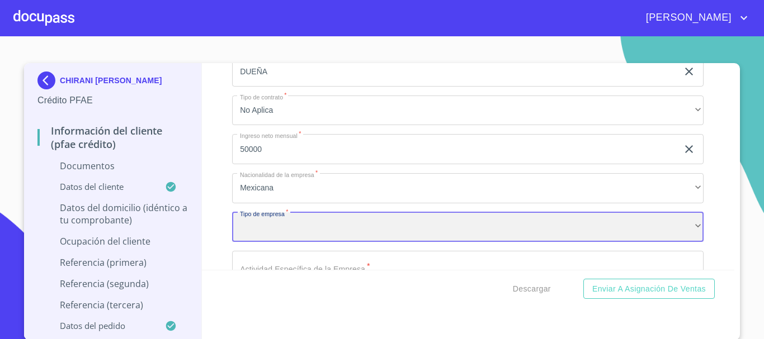
click at [273, 234] on div "​" at bounding box center [467, 228] width 471 height 30
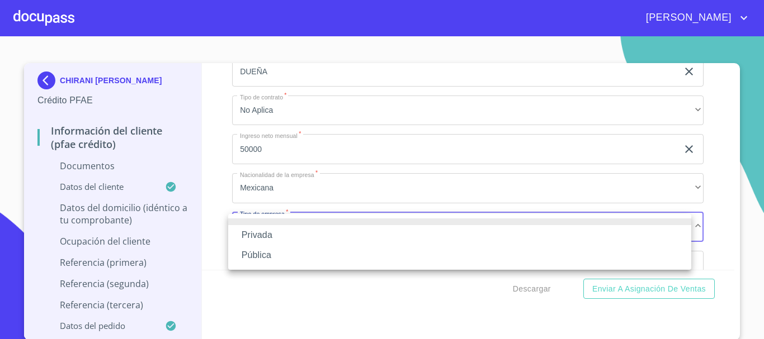
click at [273, 234] on li "Privada" at bounding box center [459, 235] width 463 height 20
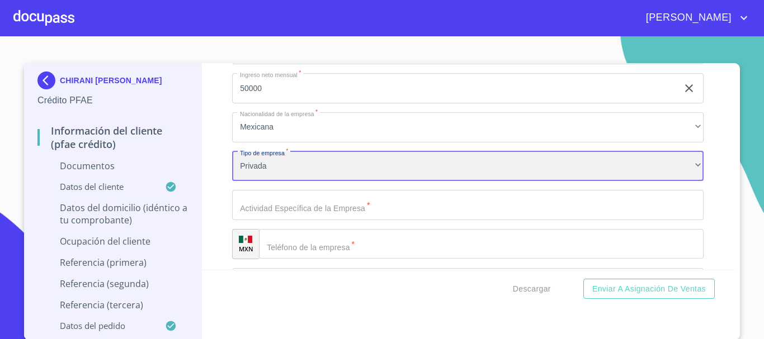
scroll to position [2727, 0]
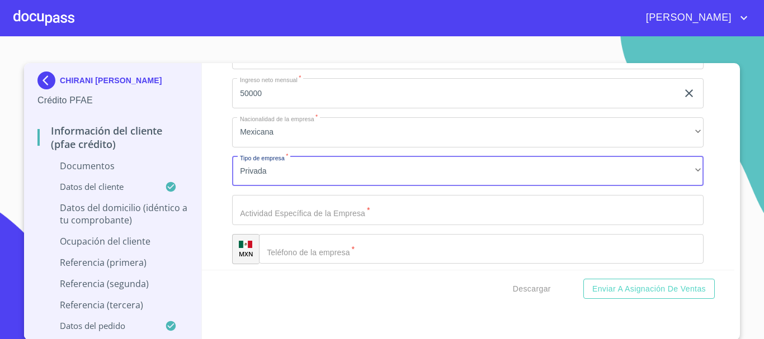
click at [262, 213] on input "Documento de identificación.   *" at bounding box center [467, 210] width 471 height 30
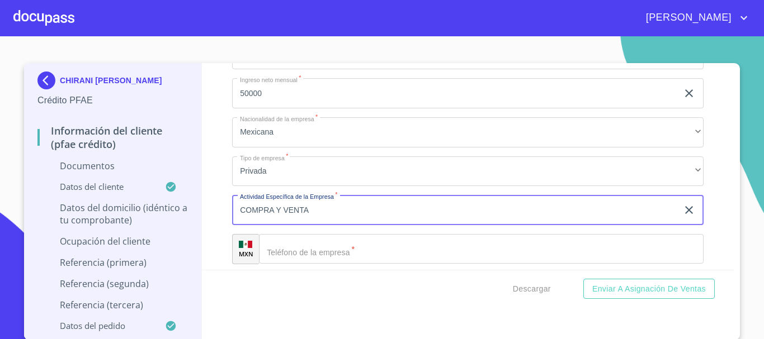
type input "COMPRA Y VENTA"
click at [311, 262] on input "Documento de identificación.   *" at bounding box center [481, 249] width 445 height 30
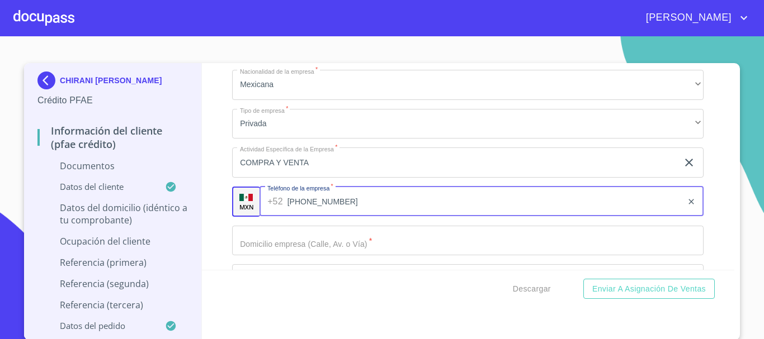
scroll to position [2839, 0]
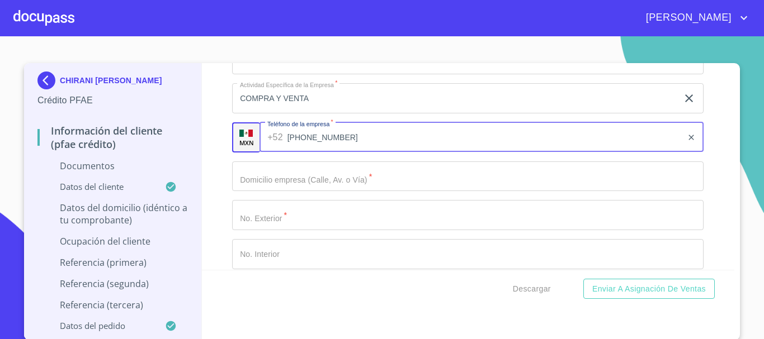
type input "[PHONE_NUMBER]"
click at [299, 173] on input "Documento de identificación.   *" at bounding box center [467, 177] width 471 height 30
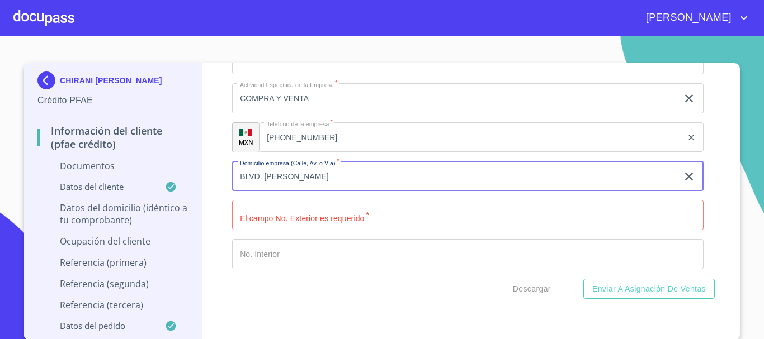
click at [399, 181] on input "BLVD. [PERSON_NAME]" at bounding box center [455, 177] width 446 height 30
type input "BLVD. [PERSON_NAME] SUR"
click at [285, 220] on input "Documento de identificación.   *" at bounding box center [467, 215] width 471 height 30
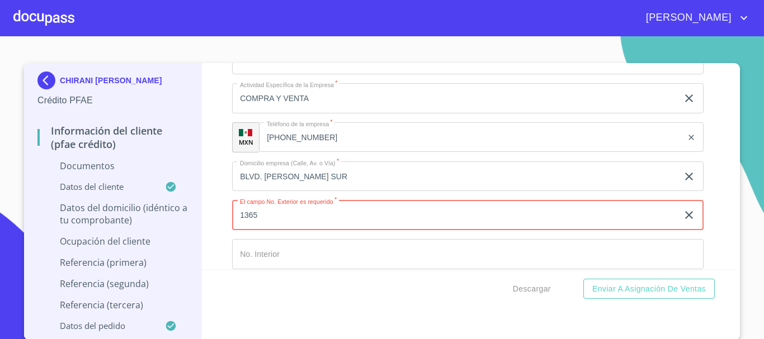
type input "1365"
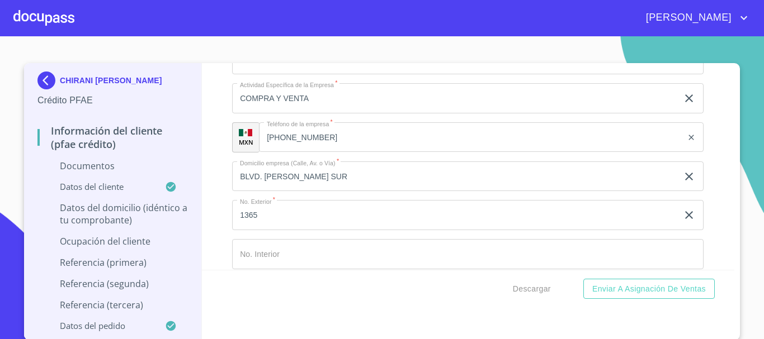
scroll to position [2966, 0]
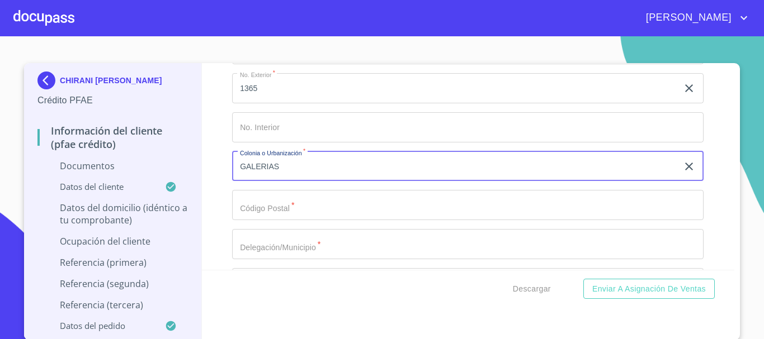
type input "GALERIAS"
click at [290, 207] on input "Documento de identificación.   *" at bounding box center [467, 205] width 471 height 30
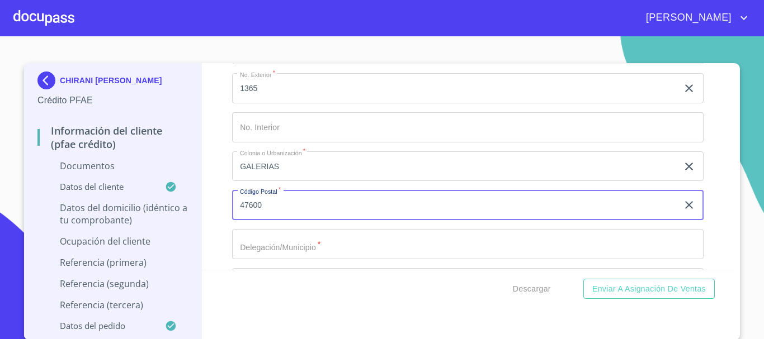
type input "47600"
click at [249, 247] on input "Documento de identificación.   *" at bounding box center [467, 244] width 471 height 30
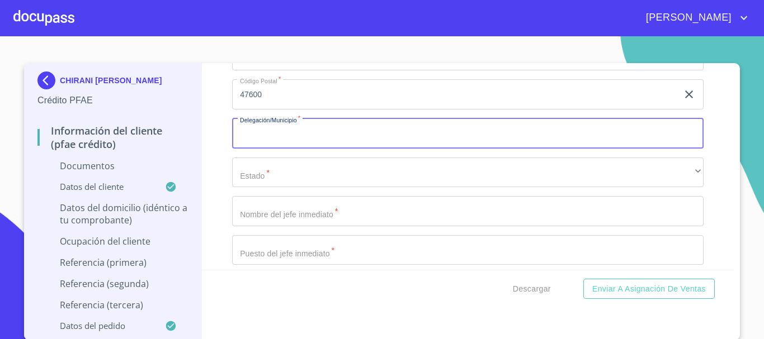
scroll to position [3077, 0]
type input "TEPATITLAN"
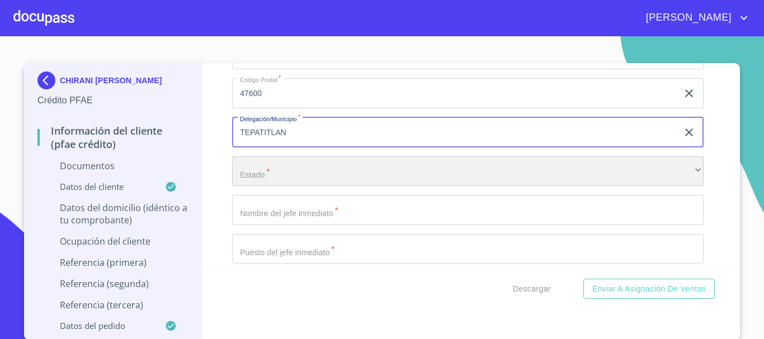
click at [267, 171] on div "​" at bounding box center [467, 172] width 471 height 30
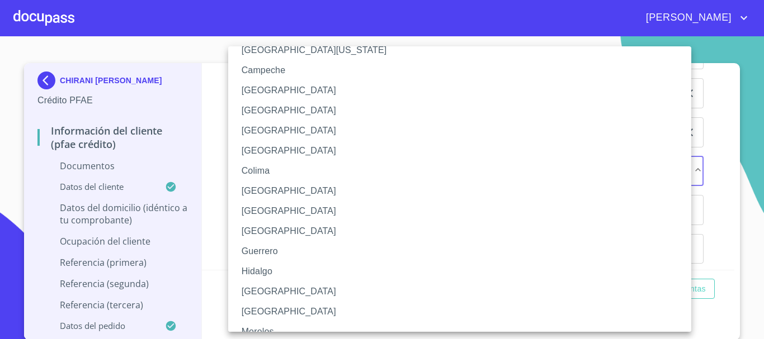
scroll to position [112, 0]
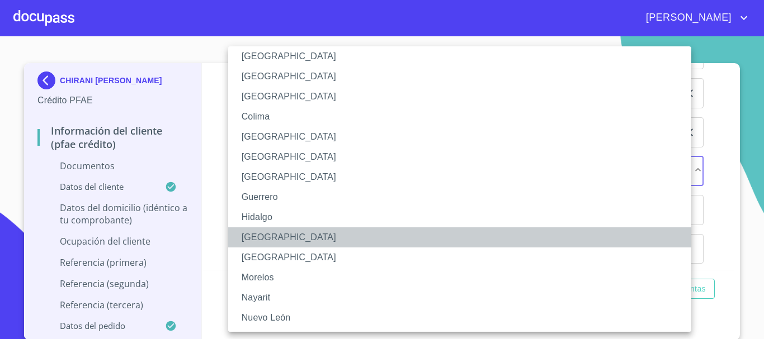
click at [277, 235] on li "[GEOGRAPHIC_DATA]" at bounding box center [463, 238] width 471 height 20
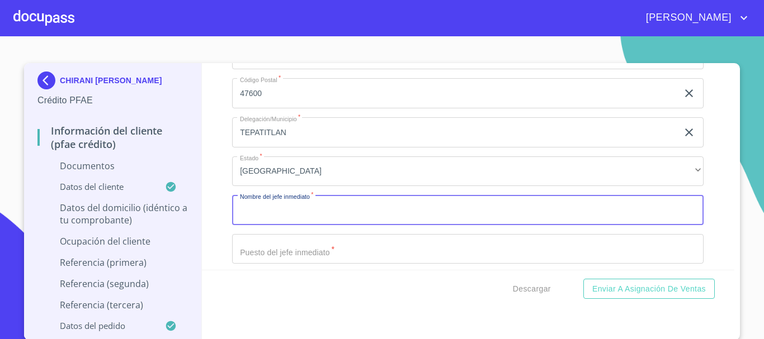
click at [284, 212] on input "Documento de identificación.   *" at bounding box center [467, 210] width 471 height 30
type input "[PERSON_NAME] [PERSON_NAME]"
click at [305, 247] on input "Documento de identificación.   *" at bounding box center [467, 249] width 471 height 30
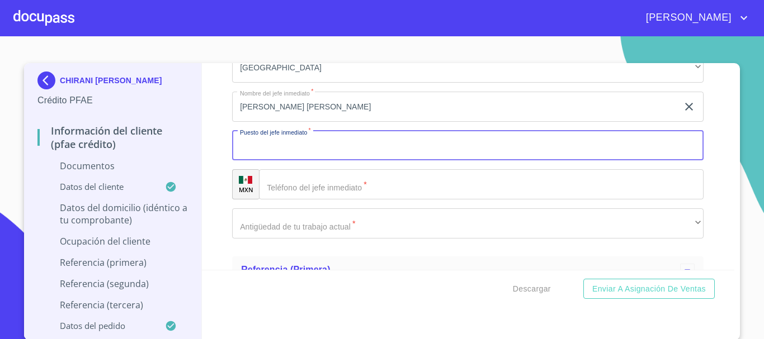
scroll to position [3189, 0]
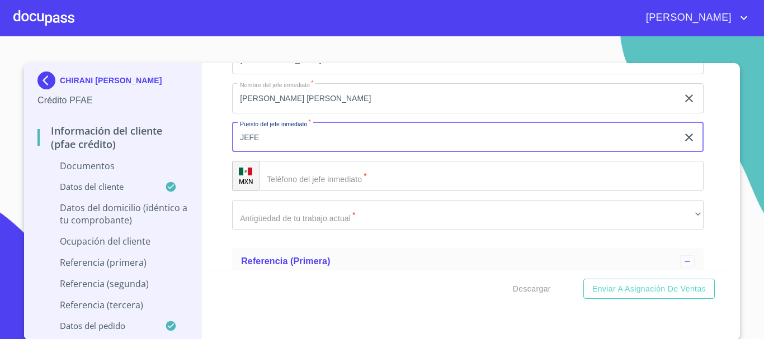
type input "JEFE"
click at [313, 186] on input "Documento de identificación.   *" at bounding box center [481, 176] width 445 height 30
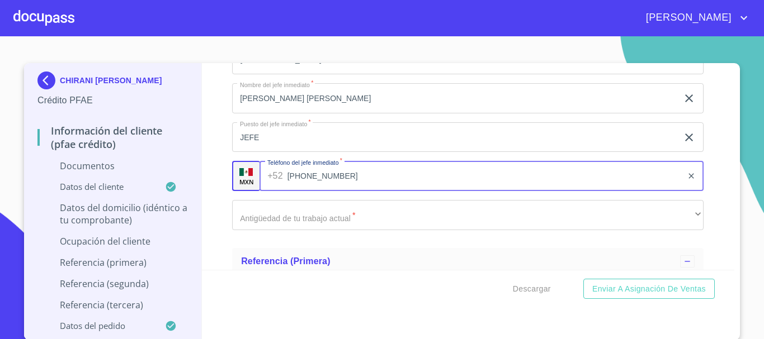
type input "[PHONE_NUMBER]"
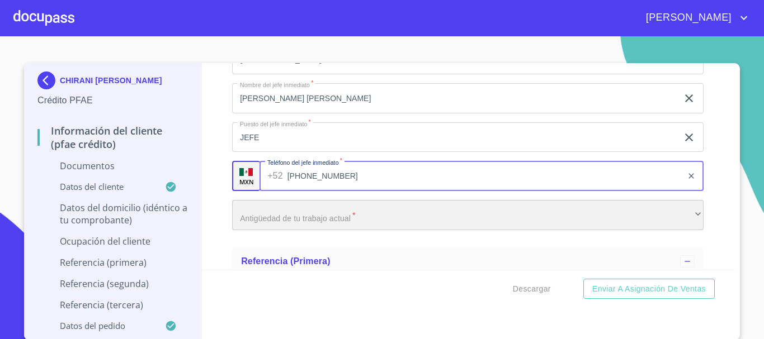
click at [314, 211] on div "​" at bounding box center [467, 215] width 471 height 30
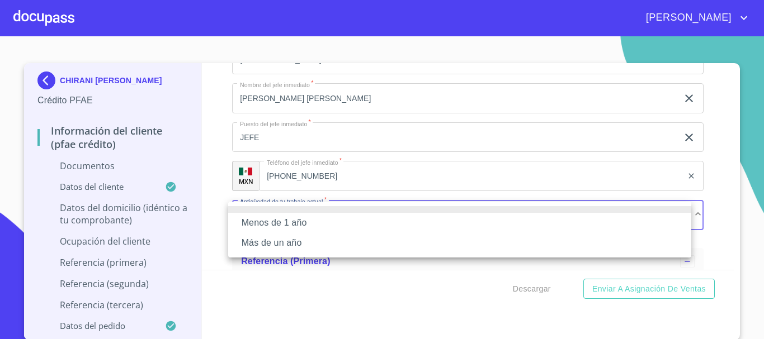
click at [279, 242] on li "Más de un año" at bounding box center [459, 243] width 463 height 20
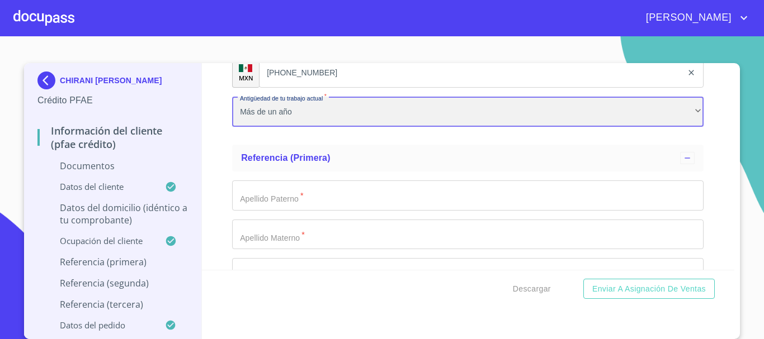
scroll to position [3357, 0]
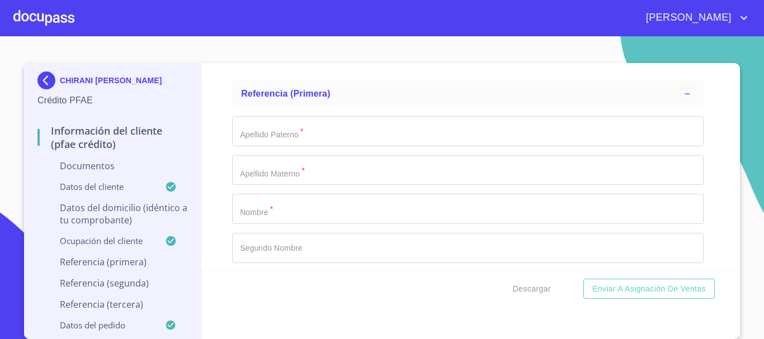
click at [346, 116] on div "Apellido [PERSON_NAME]   * ​ Apellido Materno   * ​ Nombre   * ​ Segundo Nombre…" at bounding box center [467, 248] width 471 height 282
click at [343, 138] on input "Documento de identificación.   *" at bounding box center [467, 131] width 471 height 30
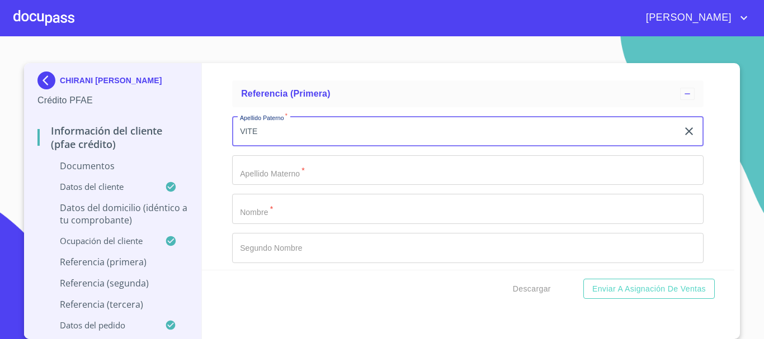
type input "VITE"
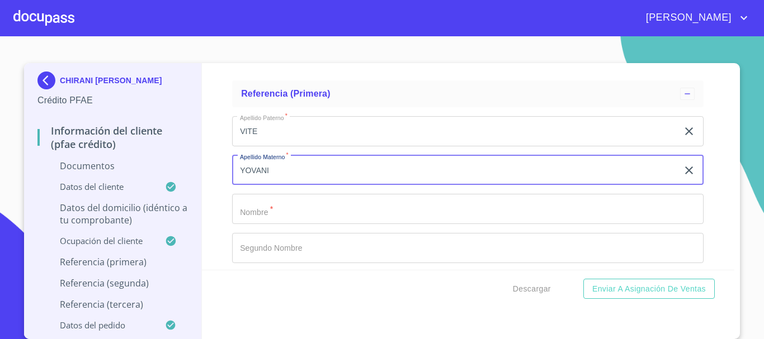
type input "YOVANI"
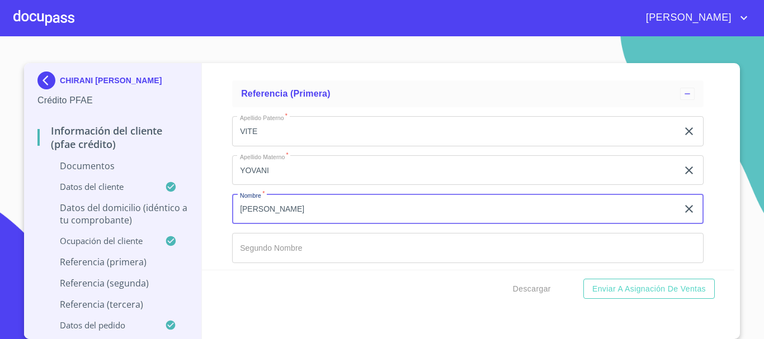
type input "[PERSON_NAME]"
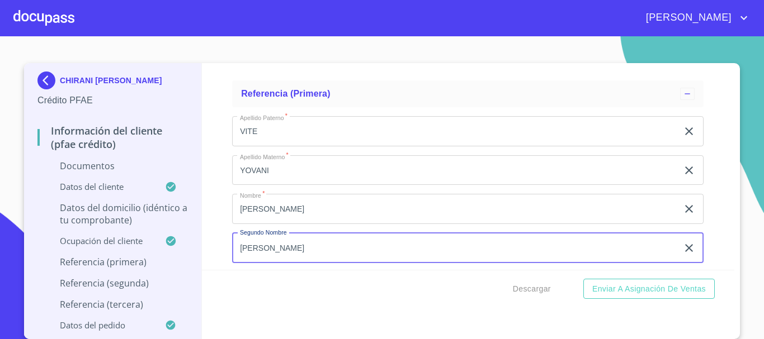
type input "[PERSON_NAME]"
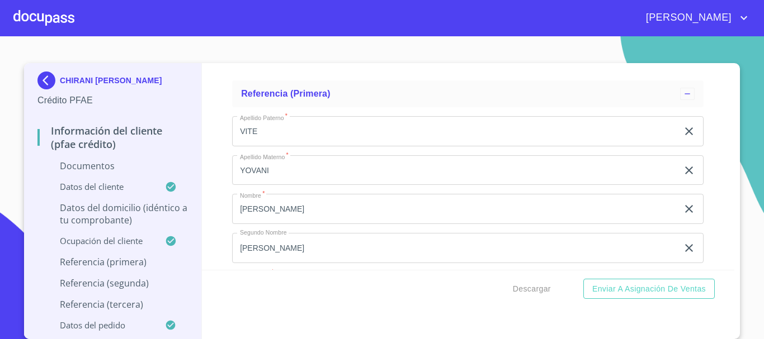
scroll to position [3478, 0]
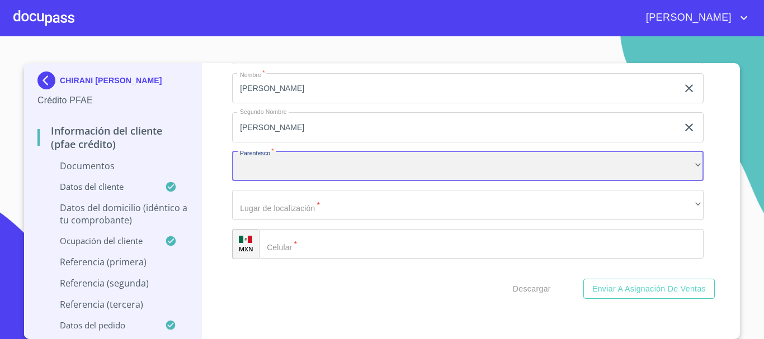
click at [272, 171] on div "​" at bounding box center [467, 167] width 471 height 30
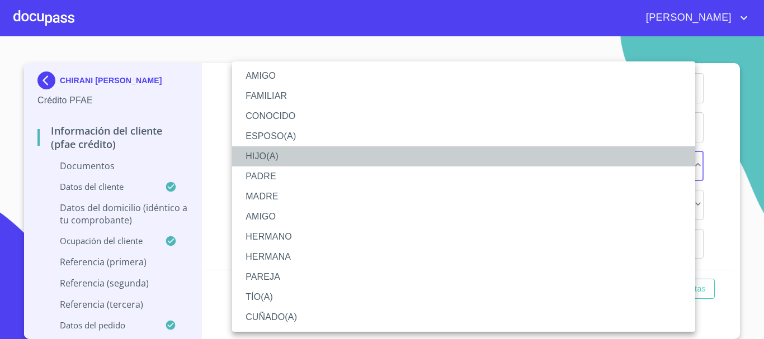
click at [286, 155] on li "HIJO(A)" at bounding box center [463, 157] width 463 height 20
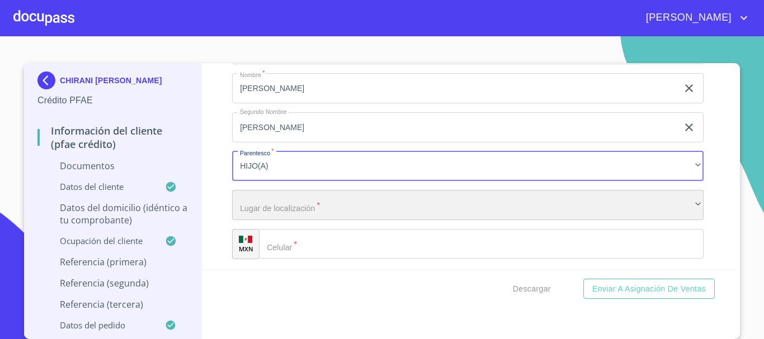
click at [285, 206] on div "​" at bounding box center [467, 205] width 471 height 30
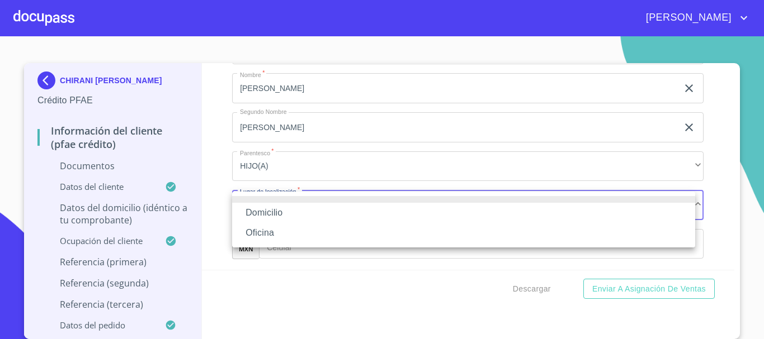
click at [290, 211] on li "Domicilio" at bounding box center [463, 213] width 463 height 20
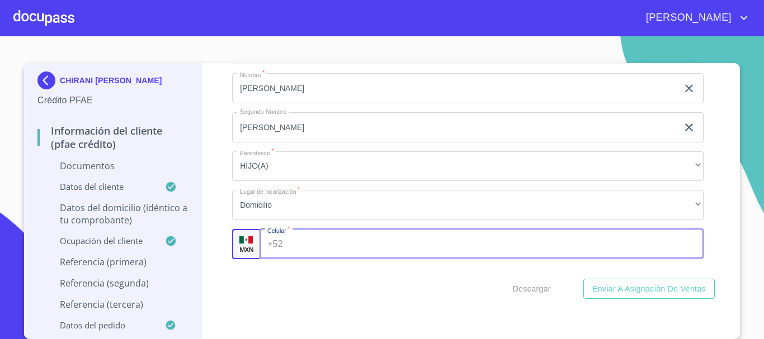
click at [331, 238] on input "Documento de identificación.   *" at bounding box center [495, 244] width 417 height 30
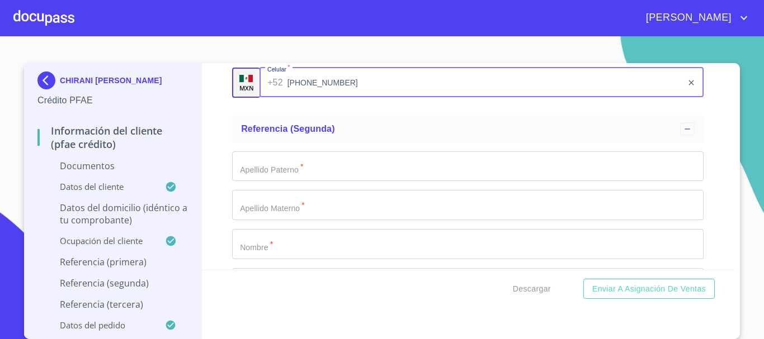
scroll to position [3646, 0]
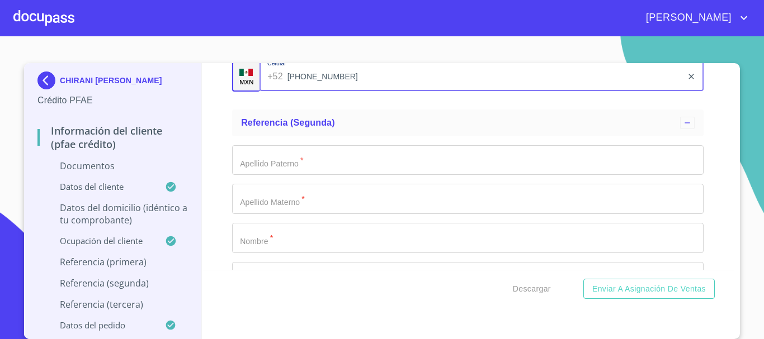
type input "[PHONE_NUMBER]"
click at [281, 169] on input "Documento de identificación.   *" at bounding box center [467, 160] width 471 height 30
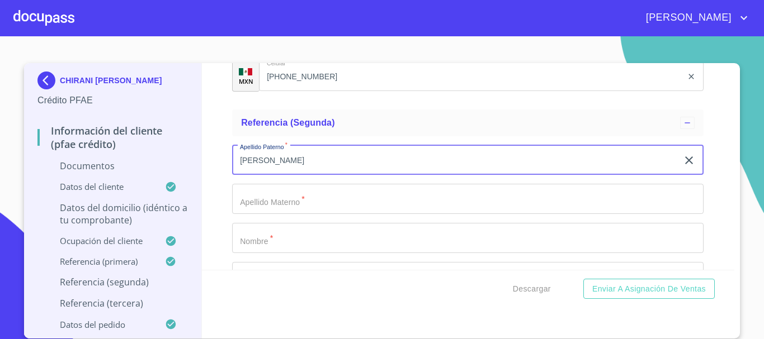
type input "[PERSON_NAME]"
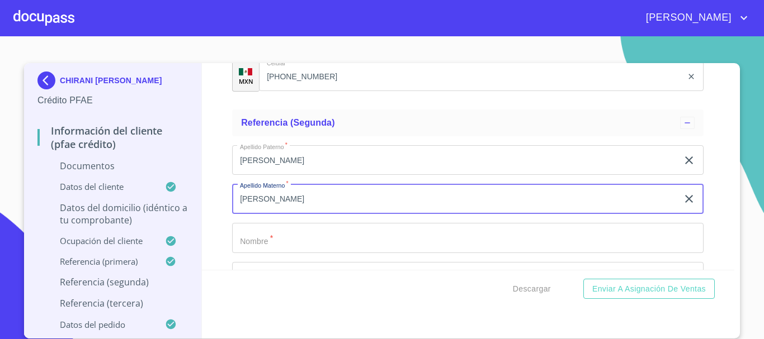
type input "[PERSON_NAME]"
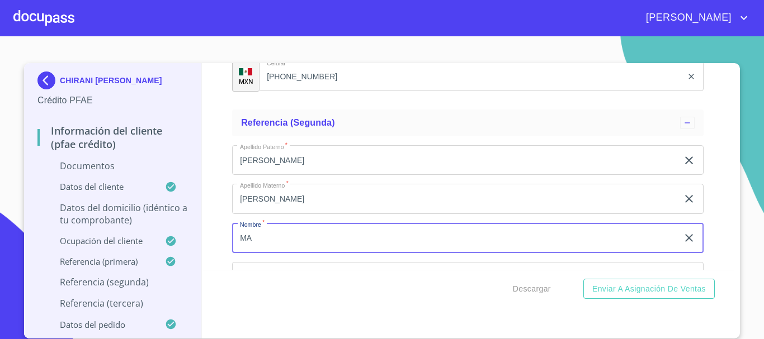
type input "MA"
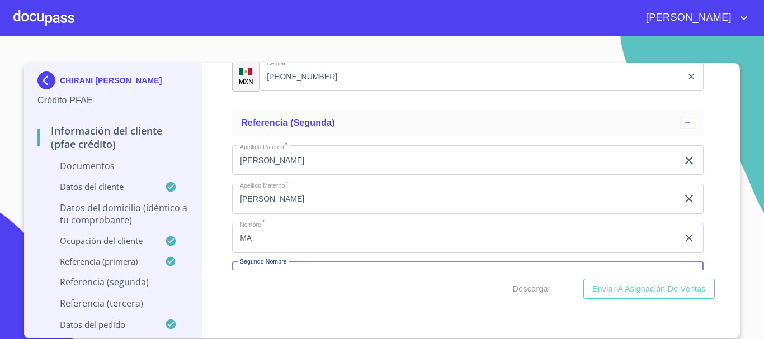
scroll to position [3668, 0]
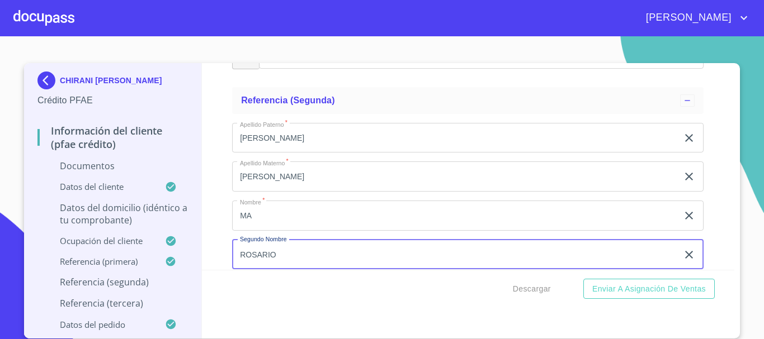
type input "ROSARIO"
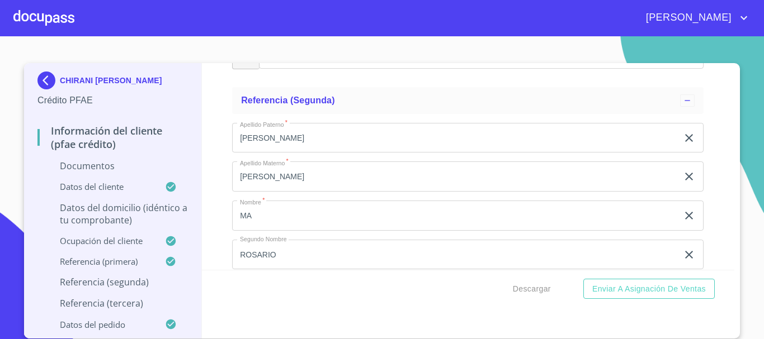
scroll to position [3795, 0]
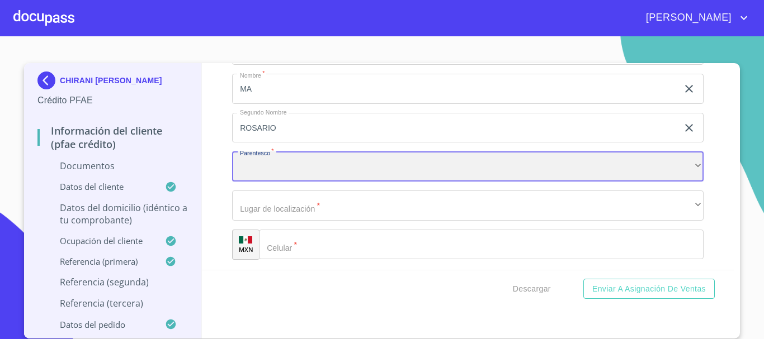
click at [281, 169] on div "​" at bounding box center [467, 167] width 471 height 30
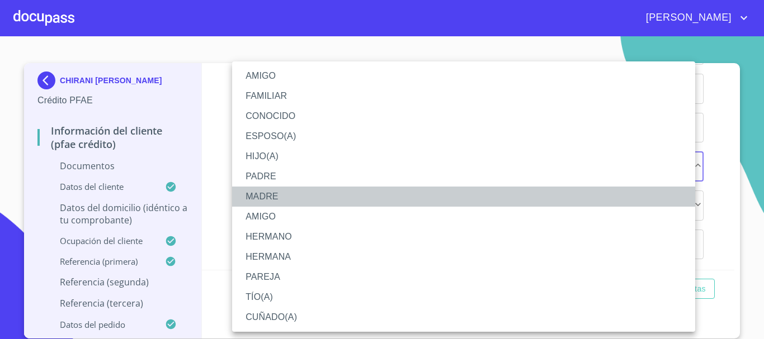
click at [284, 196] on li "MADRE" at bounding box center [463, 197] width 463 height 20
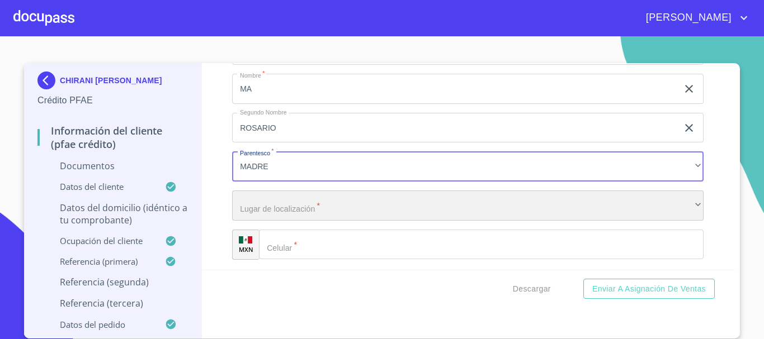
click at [295, 196] on div "​" at bounding box center [467, 206] width 471 height 30
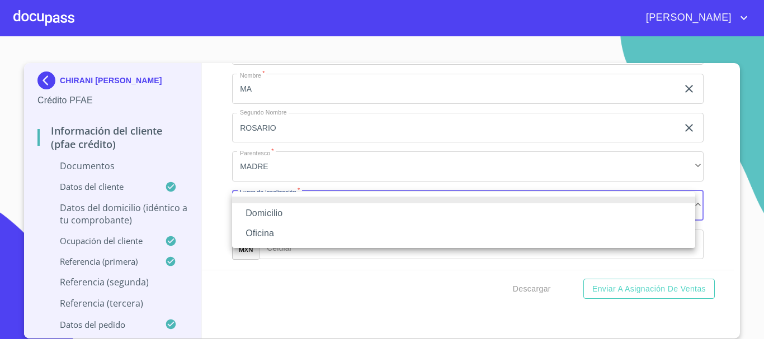
click at [294, 210] on li "Domicilio" at bounding box center [463, 214] width 463 height 20
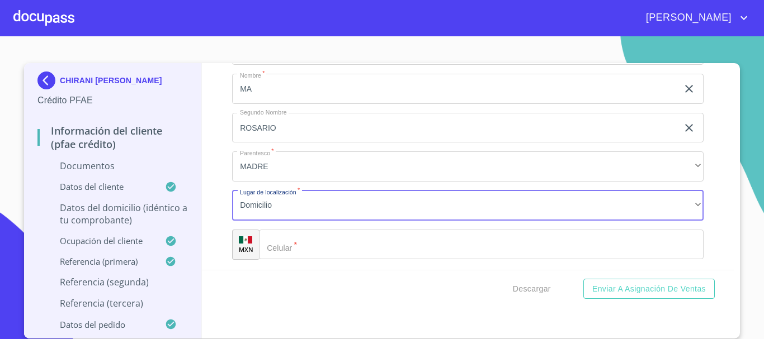
click at [304, 252] on input "Documento de identificación.   *" at bounding box center [481, 245] width 445 height 30
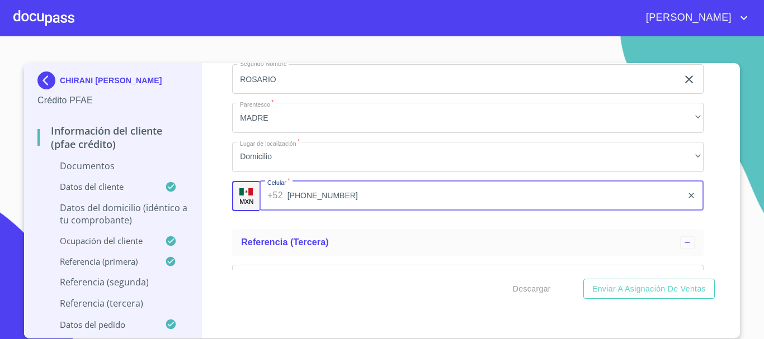
scroll to position [3907, 0]
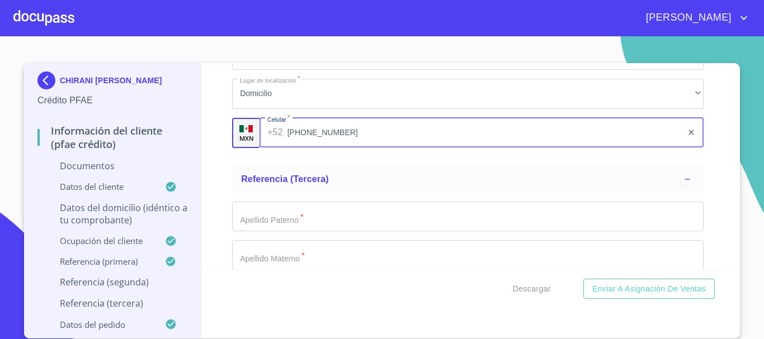
type input "[PHONE_NUMBER]"
click at [292, 207] on input "Documento de identificación.   *" at bounding box center [467, 217] width 471 height 30
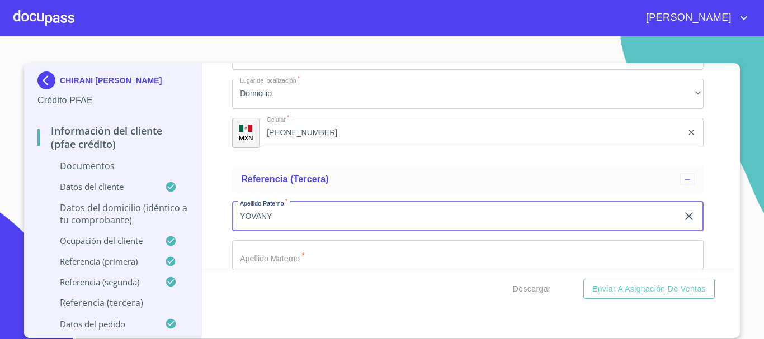
type input "YOVANY"
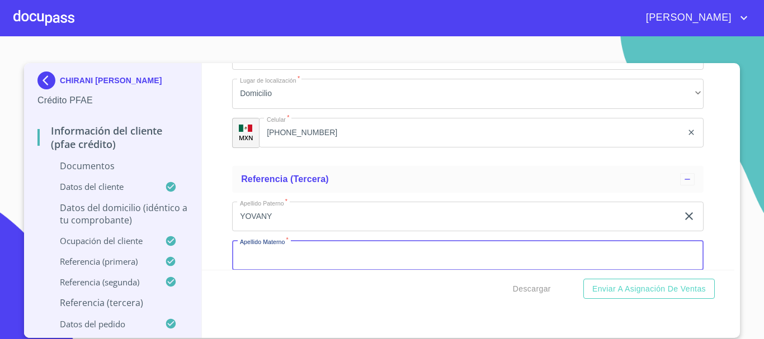
click at [278, 258] on input "Documento de identificación.   *" at bounding box center [467, 255] width 471 height 30
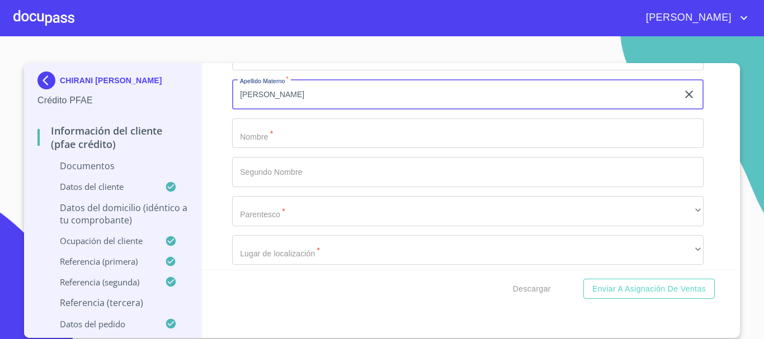
scroll to position [4075, 0]
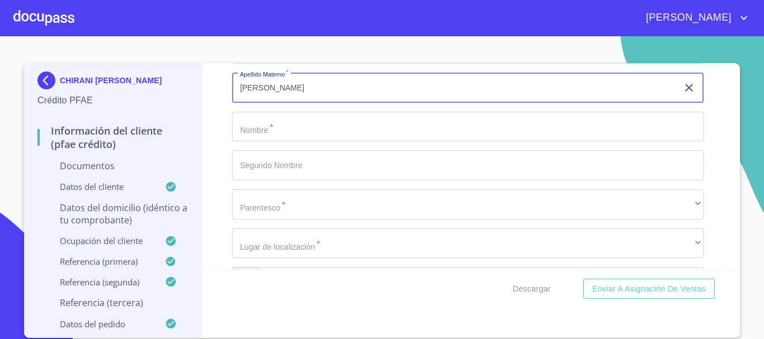
type input "[PERSON_NAME]"
click at [280, 131] on input "Documento de identificación.   *" at bounding box center [467, 127] width 471 height 30
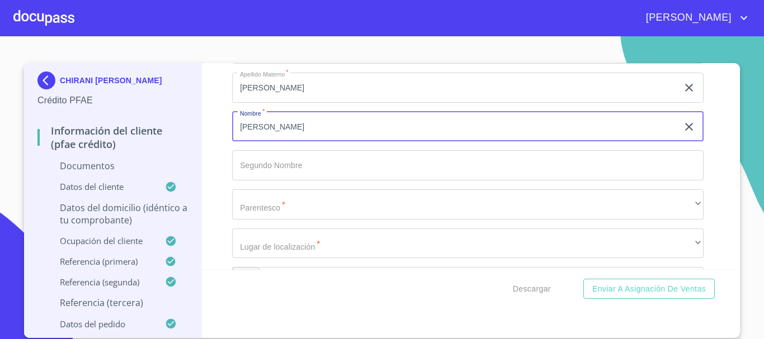
type input "[PERSON_NAME]"
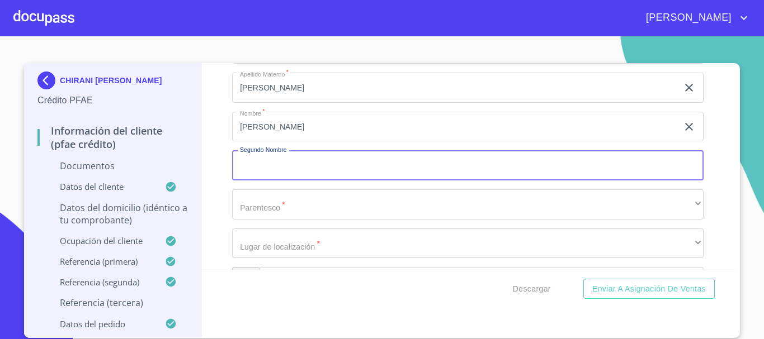
click at [280, 170] on input "Documento de identificación.   *" at bounding box center [467, 165] width 471 height 30
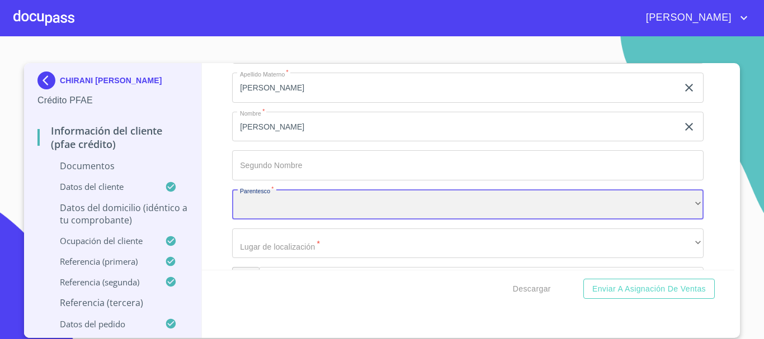
click at [291, 206] on div "​" at bounding box center [467, 205] width 471 height 30
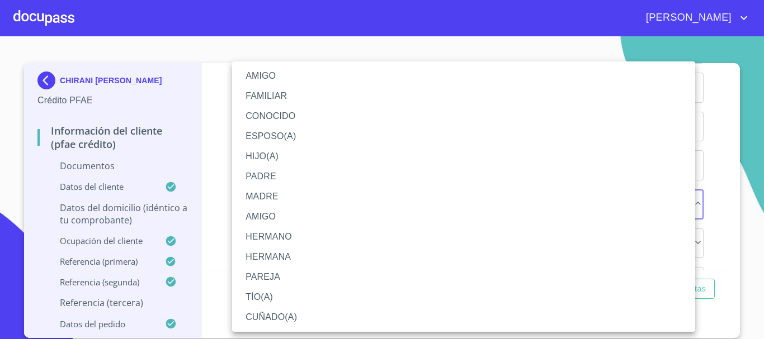
click at [303, 247] on li "HERMANO" at bounding box center [463, 237] width 463 height 20
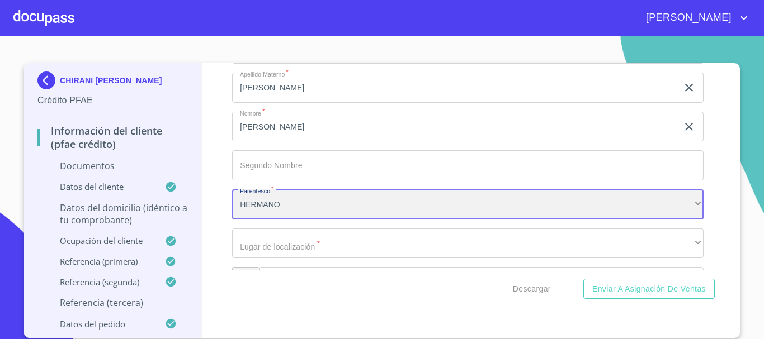
click at [296, 204] on div "HERMANO" at bounding box center [467, 205] width 471 height 30
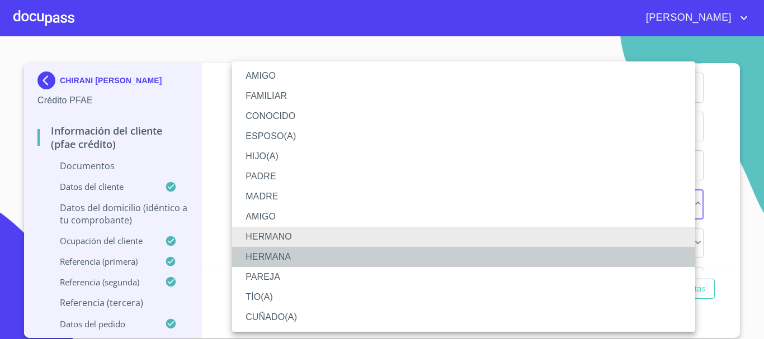
click at [292, 256] on li "HERMANA" at bounding box center [463, 257] width 463 height 20
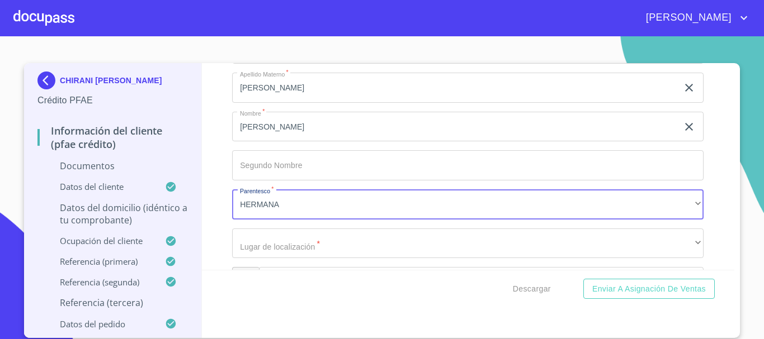
click at [321, 224] on div "Apellido [PERSON_NAME]   * [PERSON_NAME] ​ Apellido Materno   * [PERSON_NAME] ​…" at bounding box center [467, 166] width 471 height 282
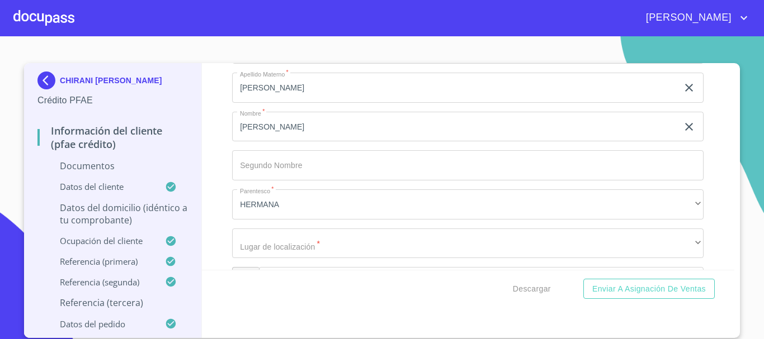
click at [262, 227] on div "Apellido [PERSON_NAME]   * [PERSON_NAME] ​ Apellido Materno   * [PERSON_NAME] ​…" at bounding box center [467, 166] width 471 height 282
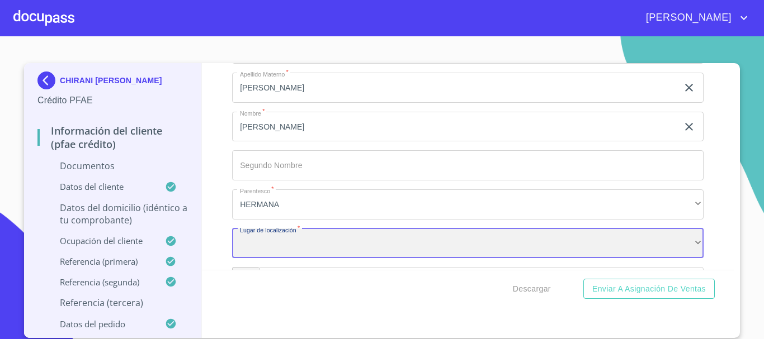
click at [268, 244] on div "​" at bounding box center [467, 244] width 471 height 30
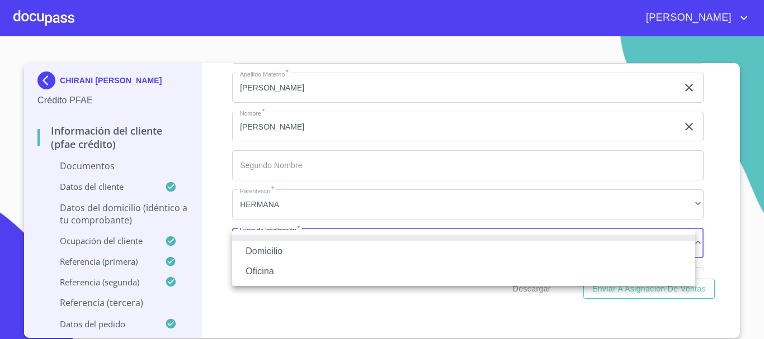
click at [266, 256] on li "Domicilio" at bounding box center [463, 252] width 463 height 20
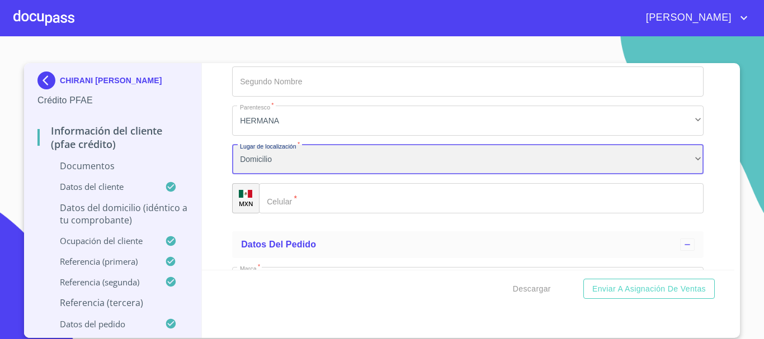
scroll to position [4242, 0]
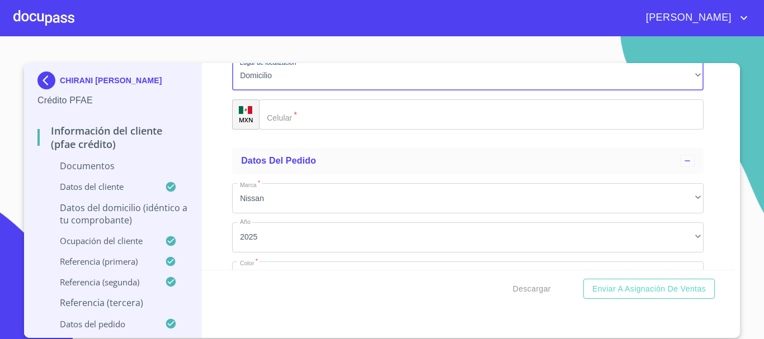
click at [314, 104] on input "Documento de identificación.   *" at bounding box center [481, 115] width 445 height 30
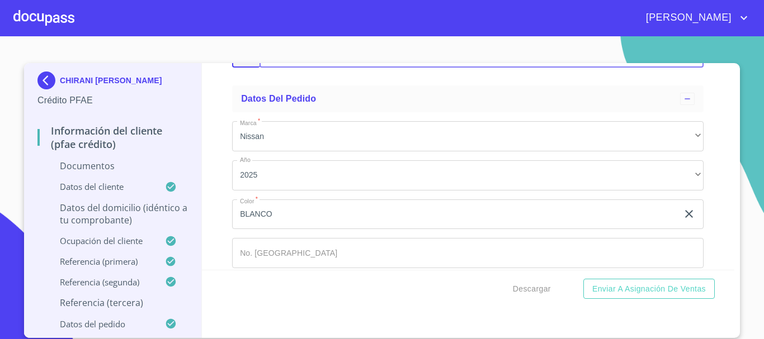
scroll to position [4355, 0]
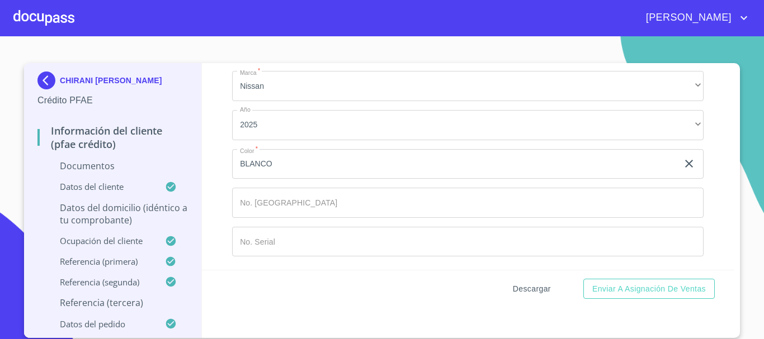
type input "[PHONE_NUMBER]"
click at [547, 292] on span "Descargar" at bounding box center [532, 289] width 38 height 14
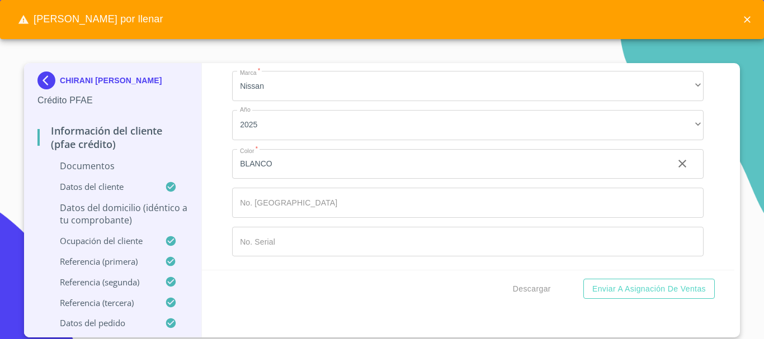
click at [750, 14] on icon "close" at bounding box center [747, 19] width 11 height 11
